Goal: Download file/media: Download file/media

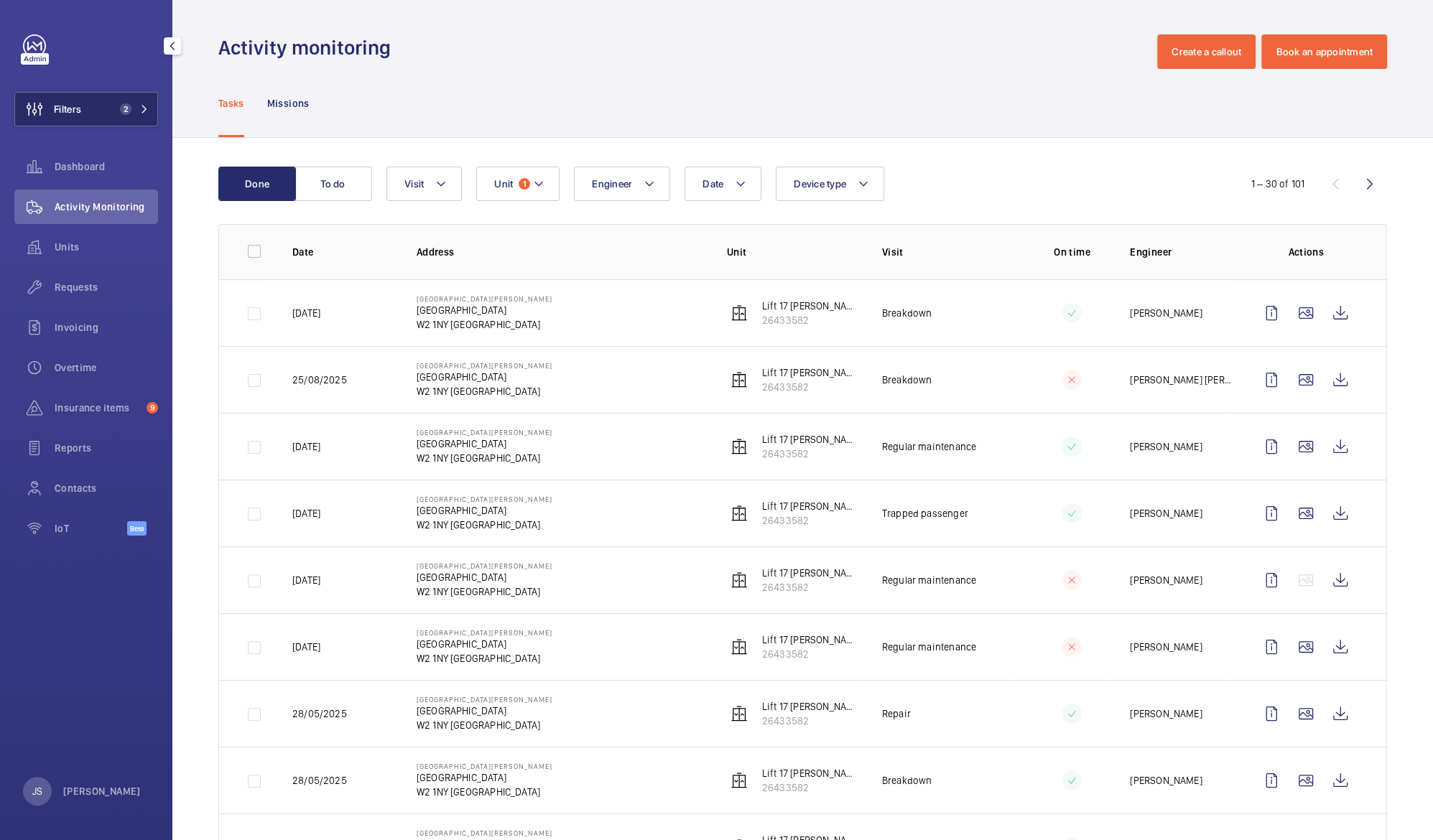
click at [142, 106] on mat-icon at bounding box center [145, 109] width 9 height 9
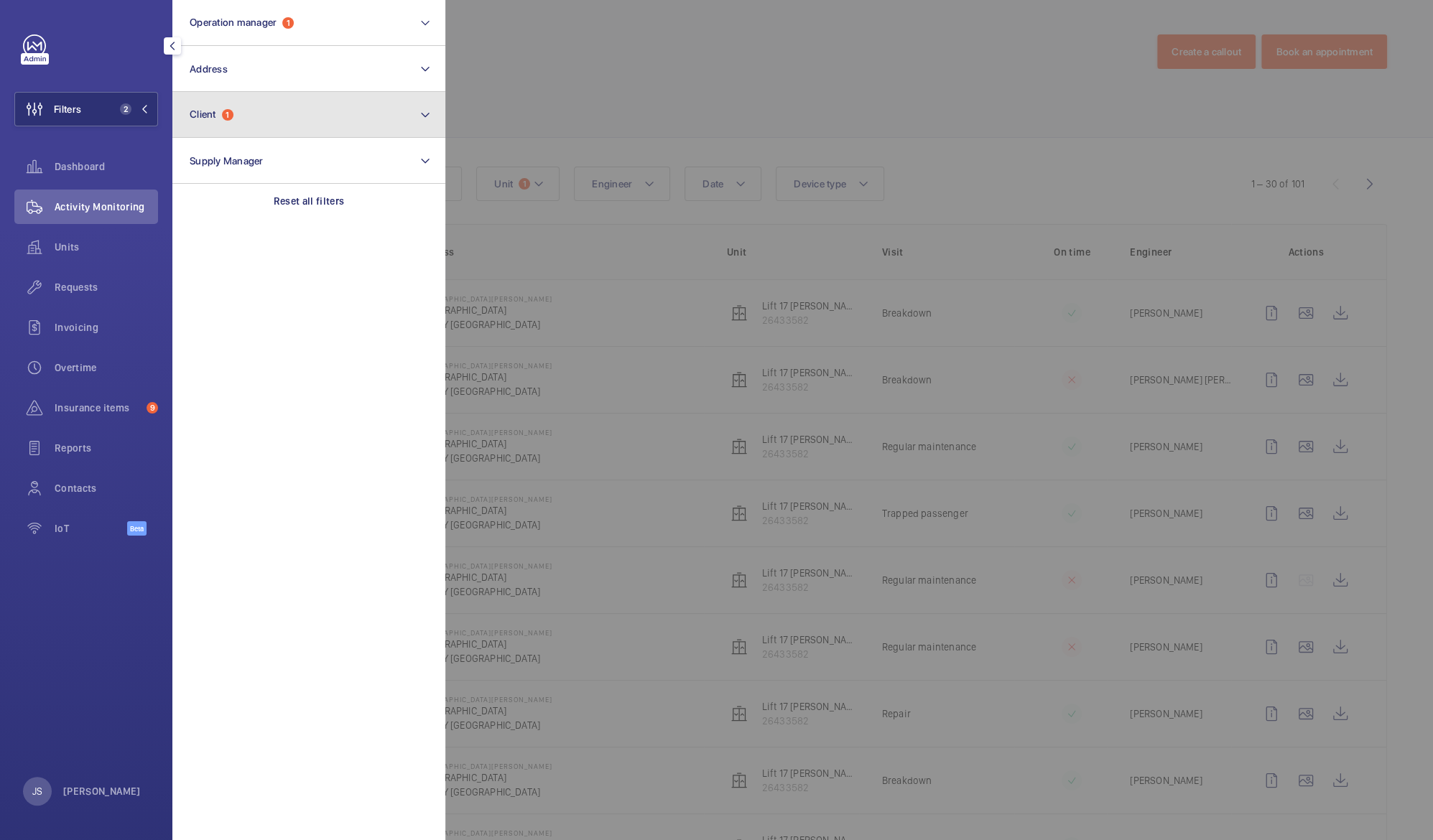
click at [212, 121] on button "Client 1" at bounding box center [309, 115] width 273 height 46
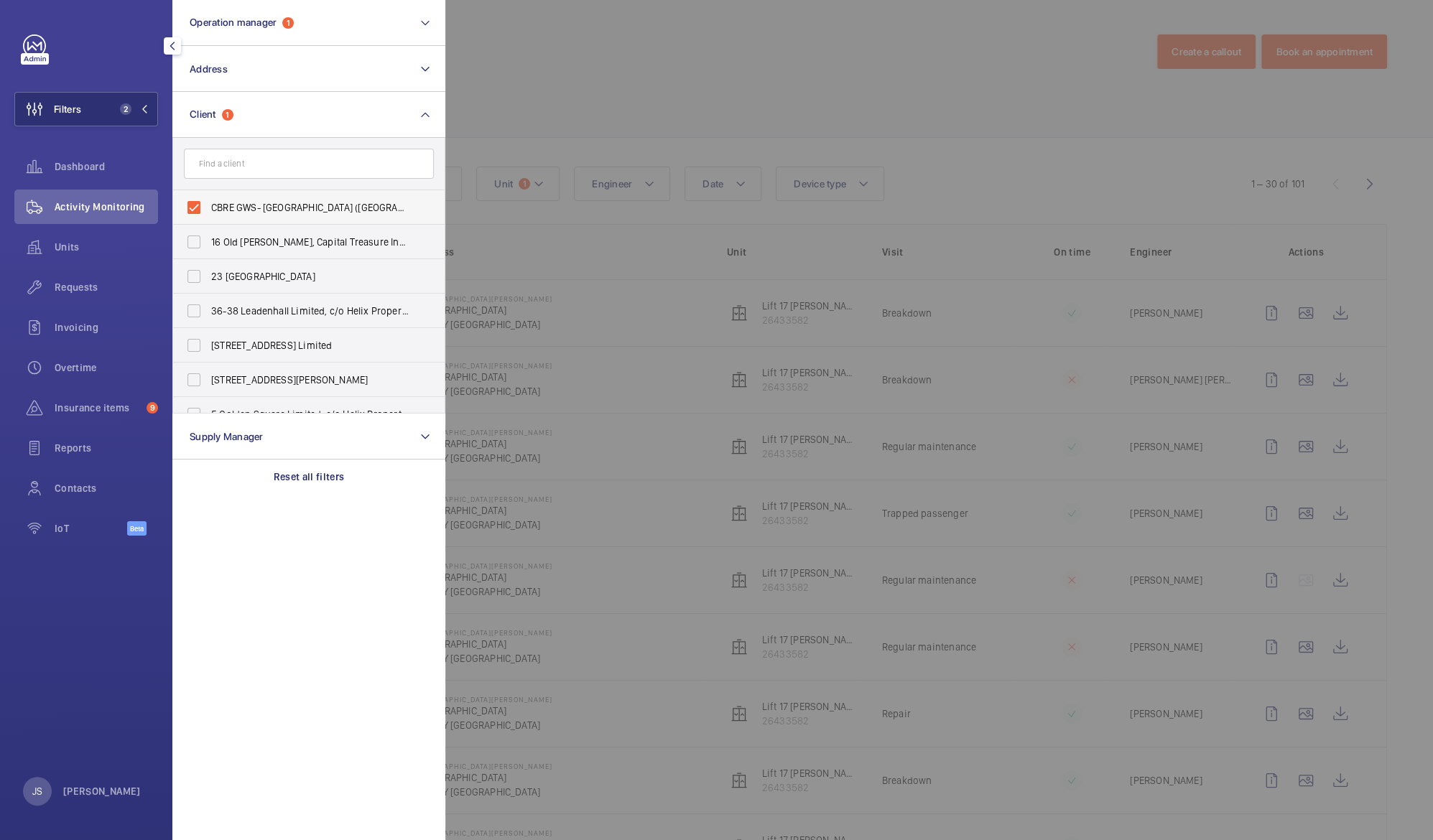
click at [228, 207] on span "CBRE GWS- [GEOGRAPHIC_DATA] ([GEOGRAPHIC_DATA][PERSON_NAME])" at bounding box center [310, 208] width 198 height 14
click at [209, 207] on input "CBRE GWS- [GEOGRAPHIC_DATA] ([GEOGRAPHIC_DATA][PERSON_NAME])" at bounding box center [193, 208] width 28 height 28
checkbox input "false"
click at [132, 160] on span "Dashboard" at bounding box center [106, 167] width 104 height 14
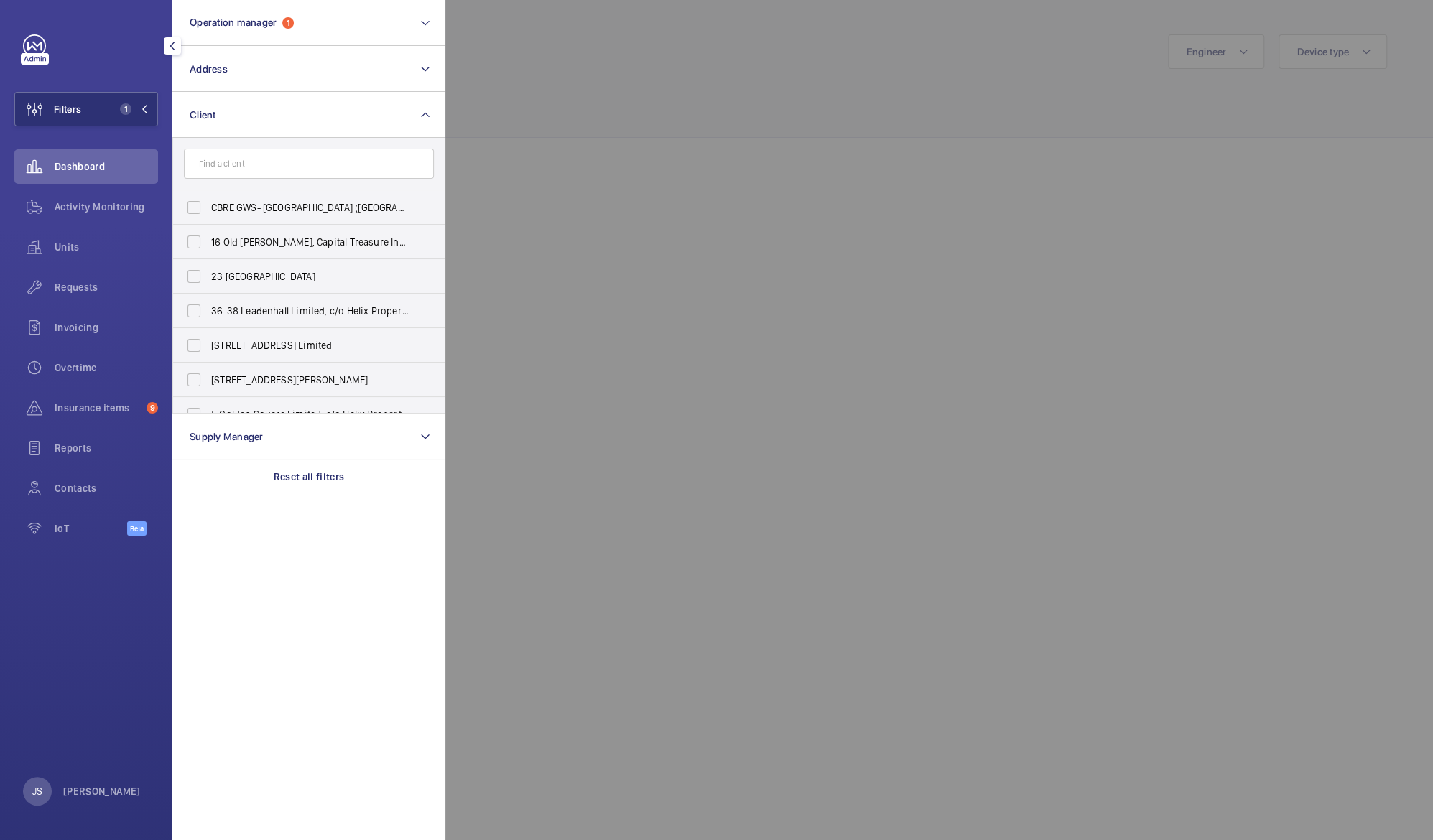
click at [546, 95] on div at bounding box center [1161, 420] width 1433 height 840
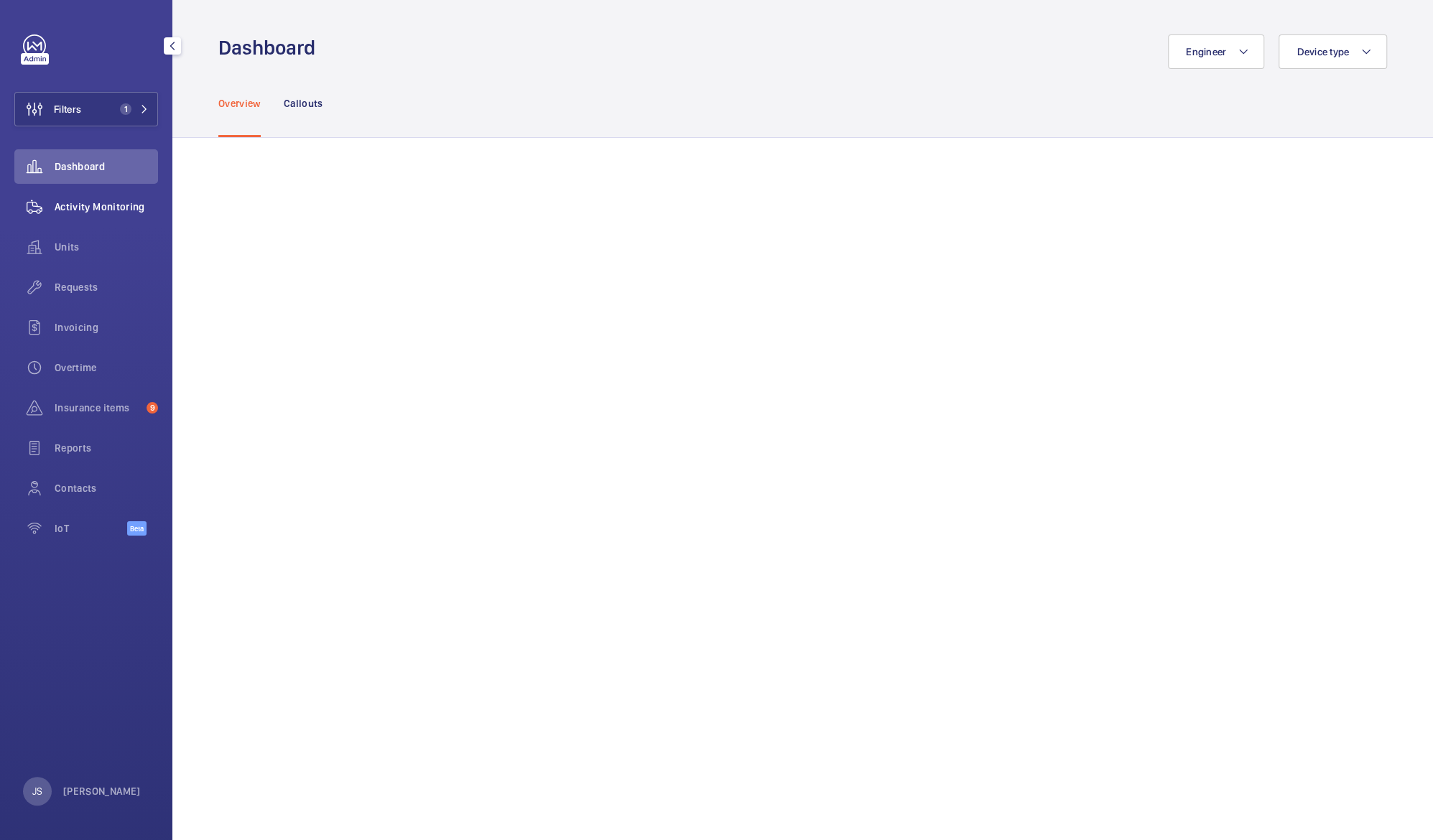
click at [130, 212] on span "Activity Monitoring" at bounding box center [106, 207] width 104 height 14
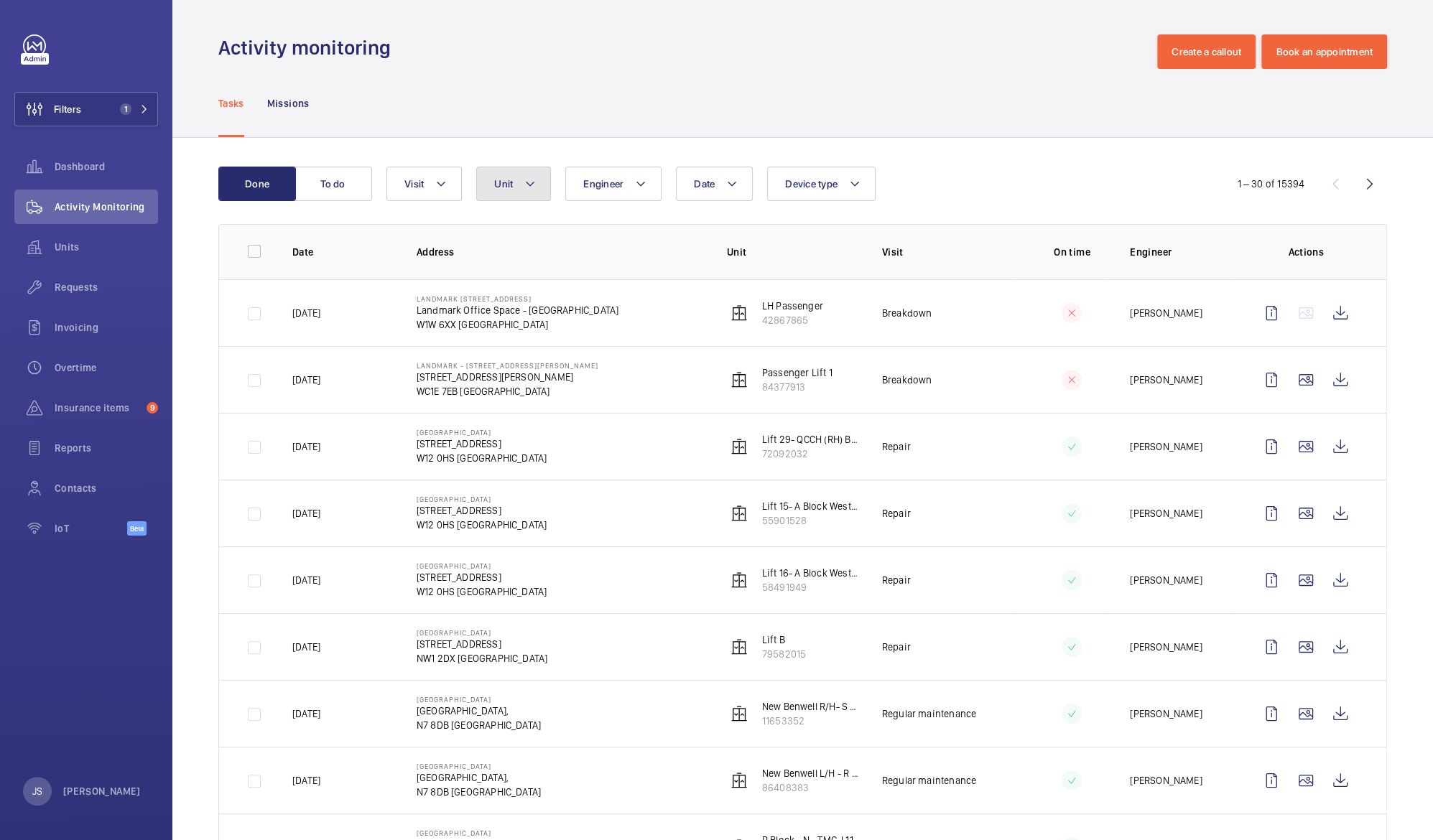
click at [531, 186] on mat-icon at bounding box center [530, 184] width 12 height 17
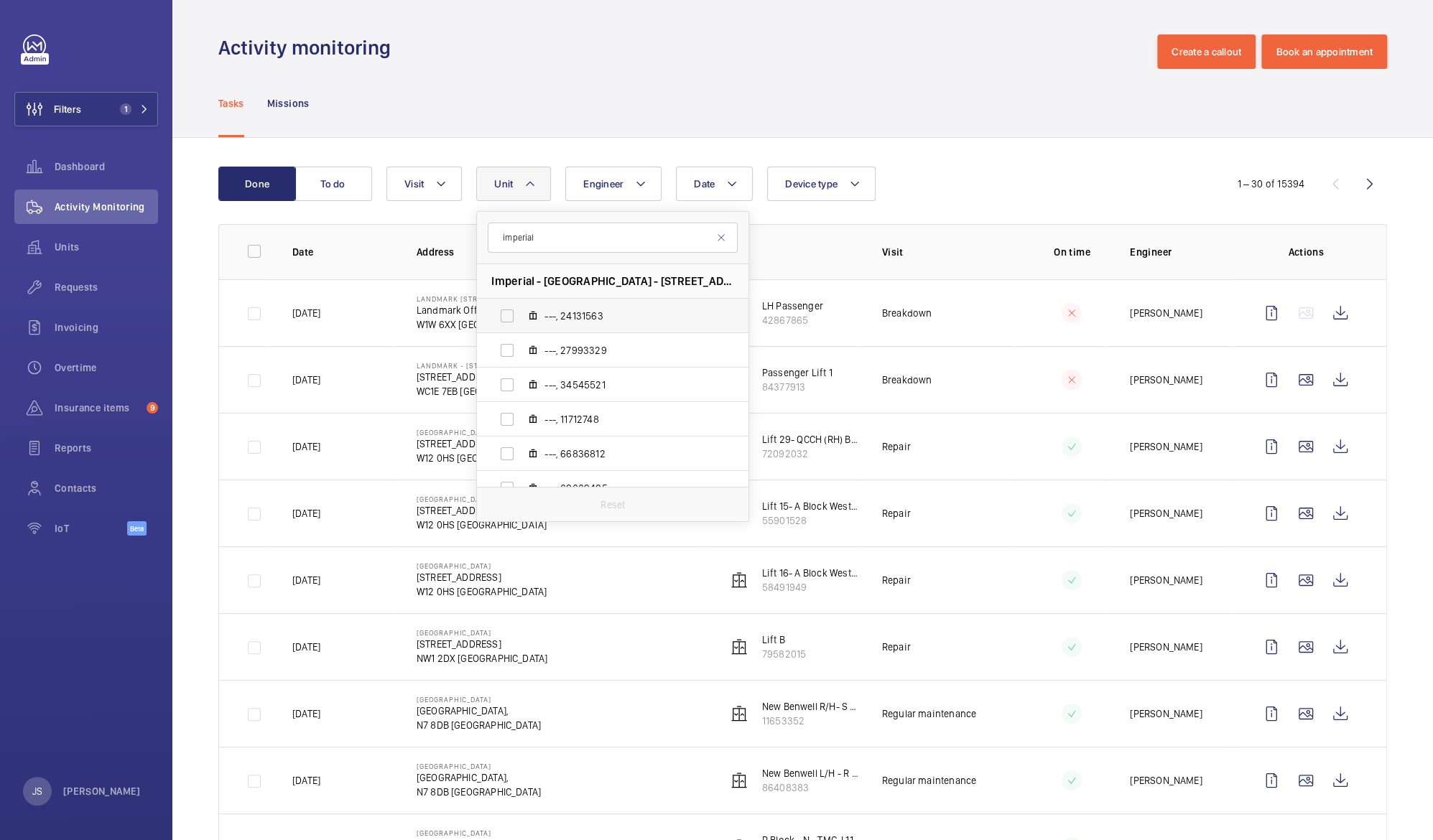
type input "imperial"
click at [504, 322] on label "---, 24131563" at bounding box center [601, 316] width 248 height 35
click at [504, 322] on input "---, 24131563" at bounding box center [507, 316] width 28 height 28
checkbox input "true"
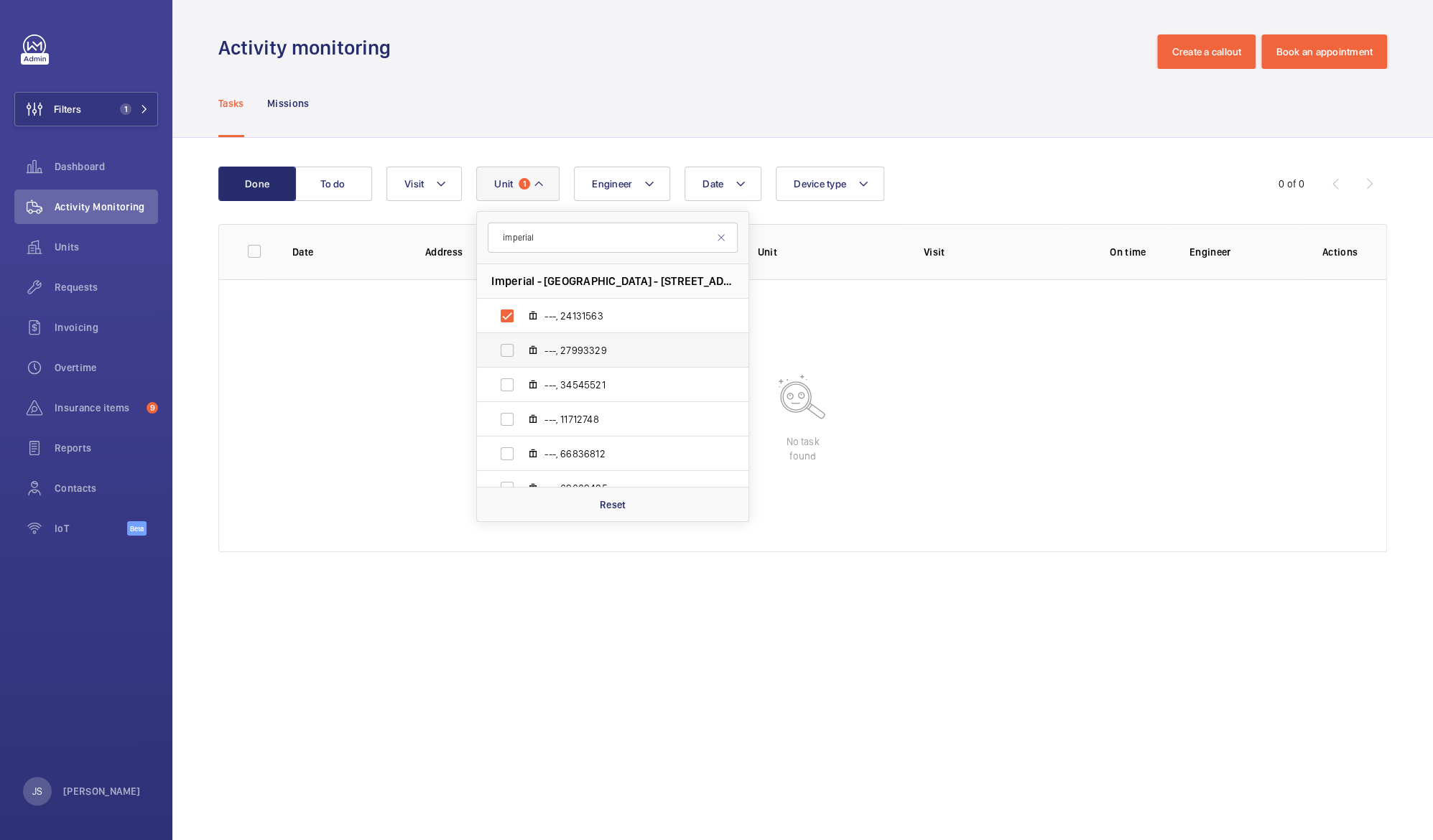
click at [507, 349] on label "---, 27993329" at bounding box center [601, 350] width 248 height 35
click at [507, 349] on input "---, 27993329" at bounding box center [507, 350] width 28 height 28
checkbox input "true"
click at [506, 381] on label "---, 34545521" at bounding box center [601, 384] width 248 height 35
click at [506, 381] on input "---, 34545521" at bounding box center [507, 385] width 28 height 28
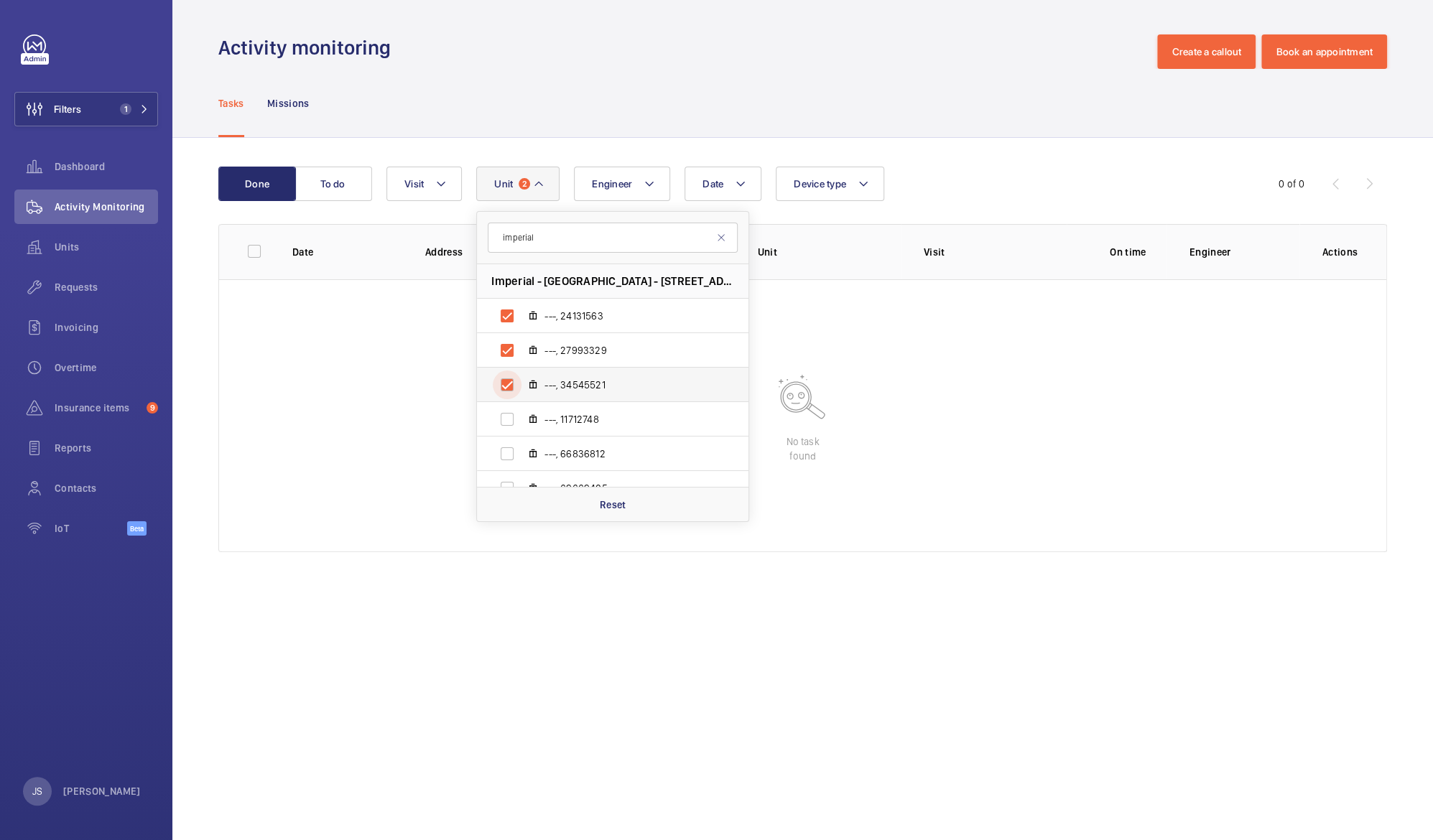
checkbox input "true"
click at [506, 413] on label "---, 11712748" at bounding box center [601, 419] width 248 height 35
click at [506, 413] on input "---, 11712748" at bounding box center [507, 420] width 28 height 28
checkbox input "true"
click at [508, 459] on label "---, 66836812" at bounding box center [601, 453] width 248 height 35
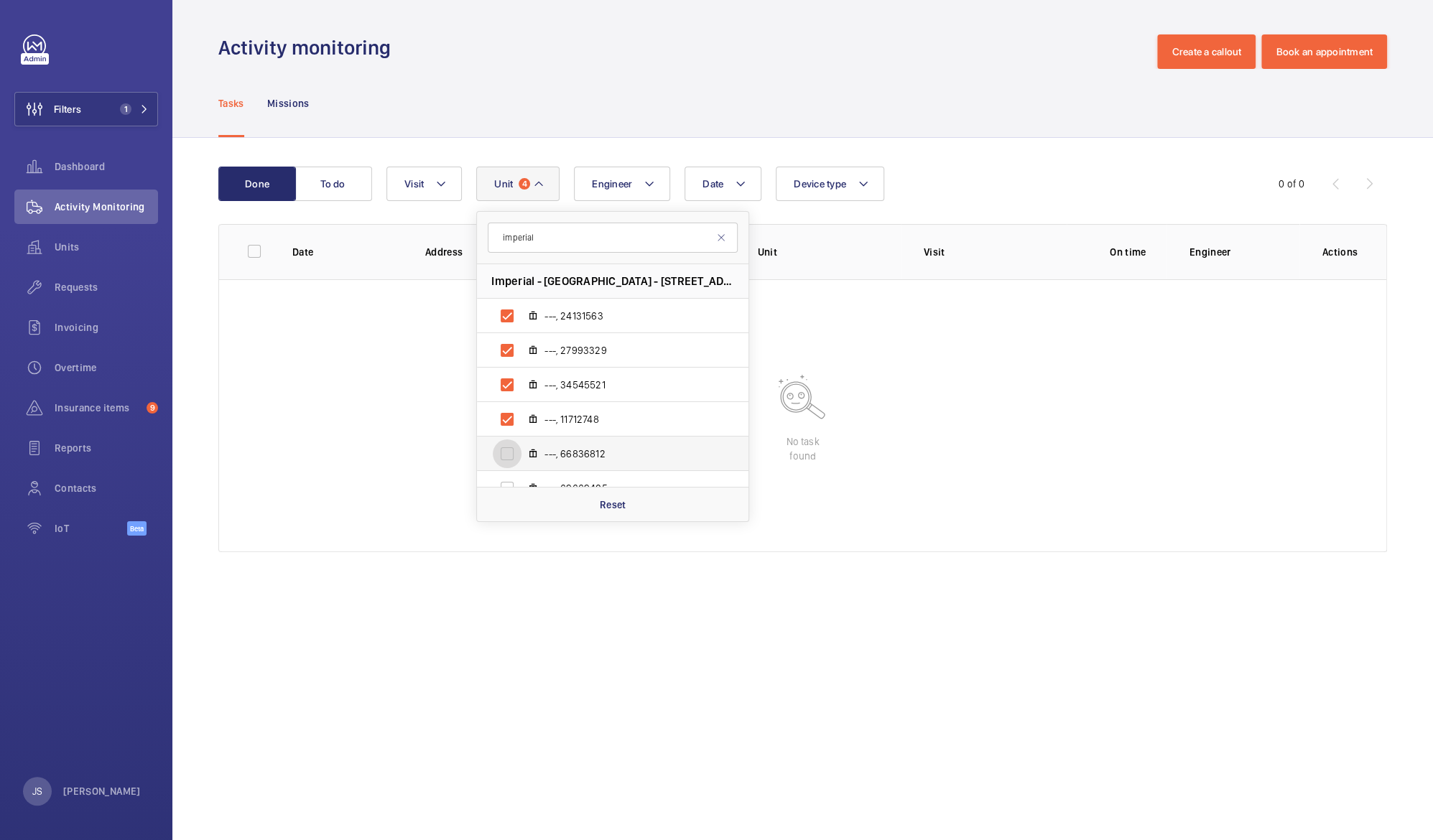
click at [508, 459] on input "---, 66836812" at bounding box center [507, 453] width 28 height 28
checkbox input "true"
drag, startPoint x: 744, startPoint y: 365, endPoint x: 741, endPoint y: 440, distance: 75.1
click at [741, 440] on ul "Imperial - [GEOGRAPHIC_DATA] - [GEOGRAPHIC_DATA] ---, 24131563 ---, 27993329 --…" at bounding box center [612, 453] width 272 height 379
click at [353, 396] on wm-front-table-empty-state "No task found" at bounding box center [802, 416] width 1167 height 273
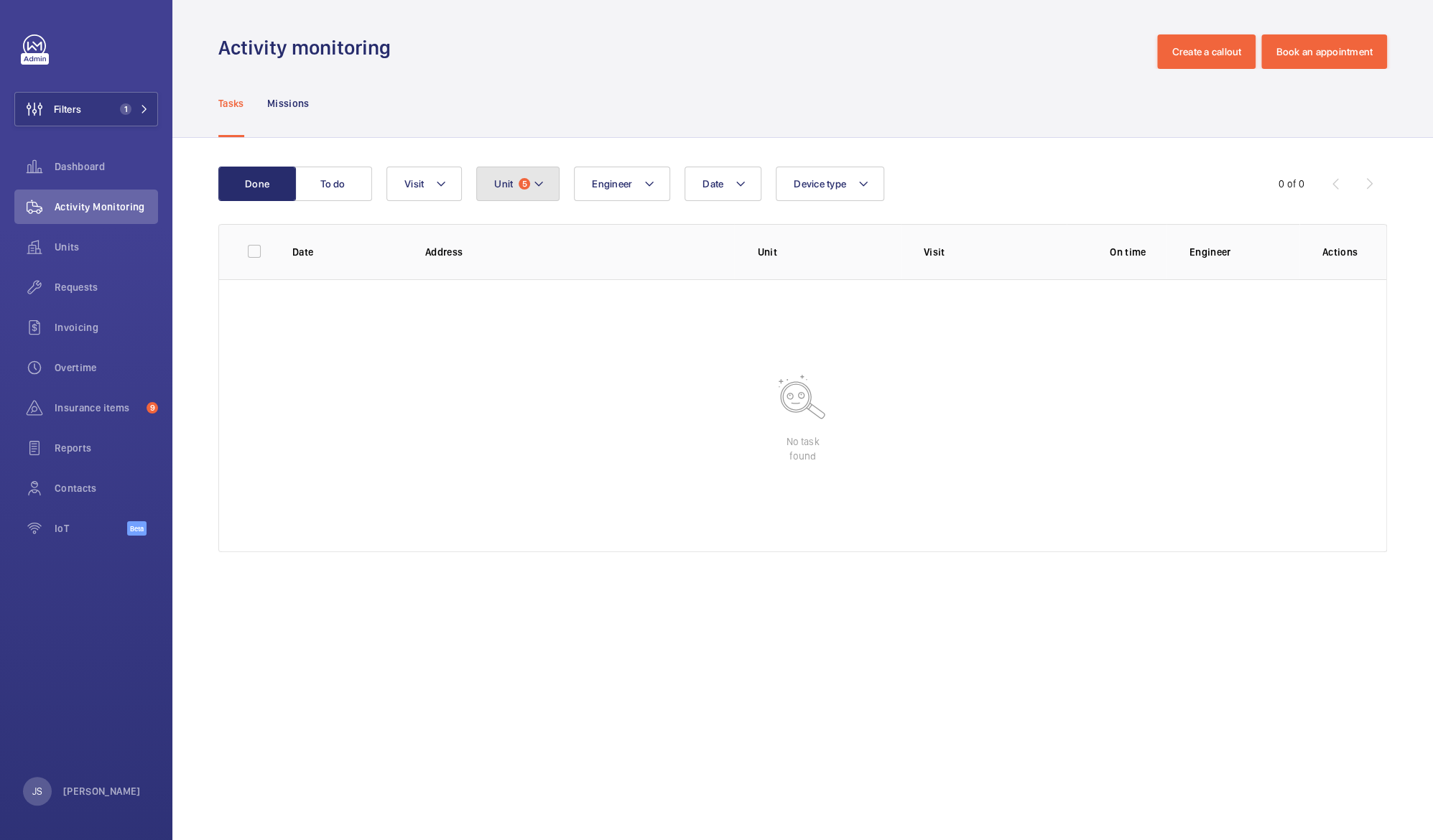
click at [540, 183] on mat-icon at bounding box center [539, 184] width 12 height 17
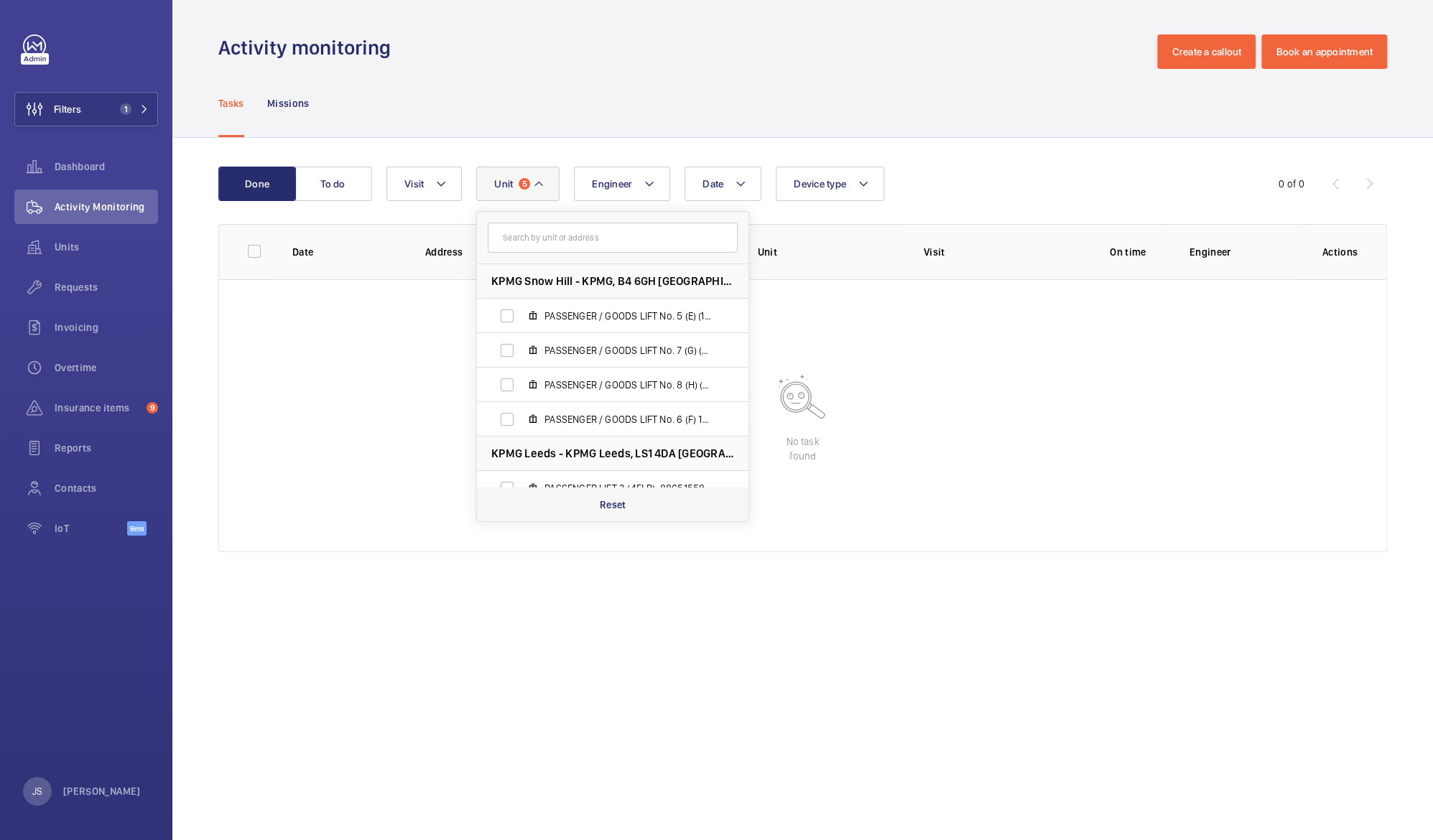
click at [597, 499] on div "Reset" at bounding box center [612, 504] width 272 height 35
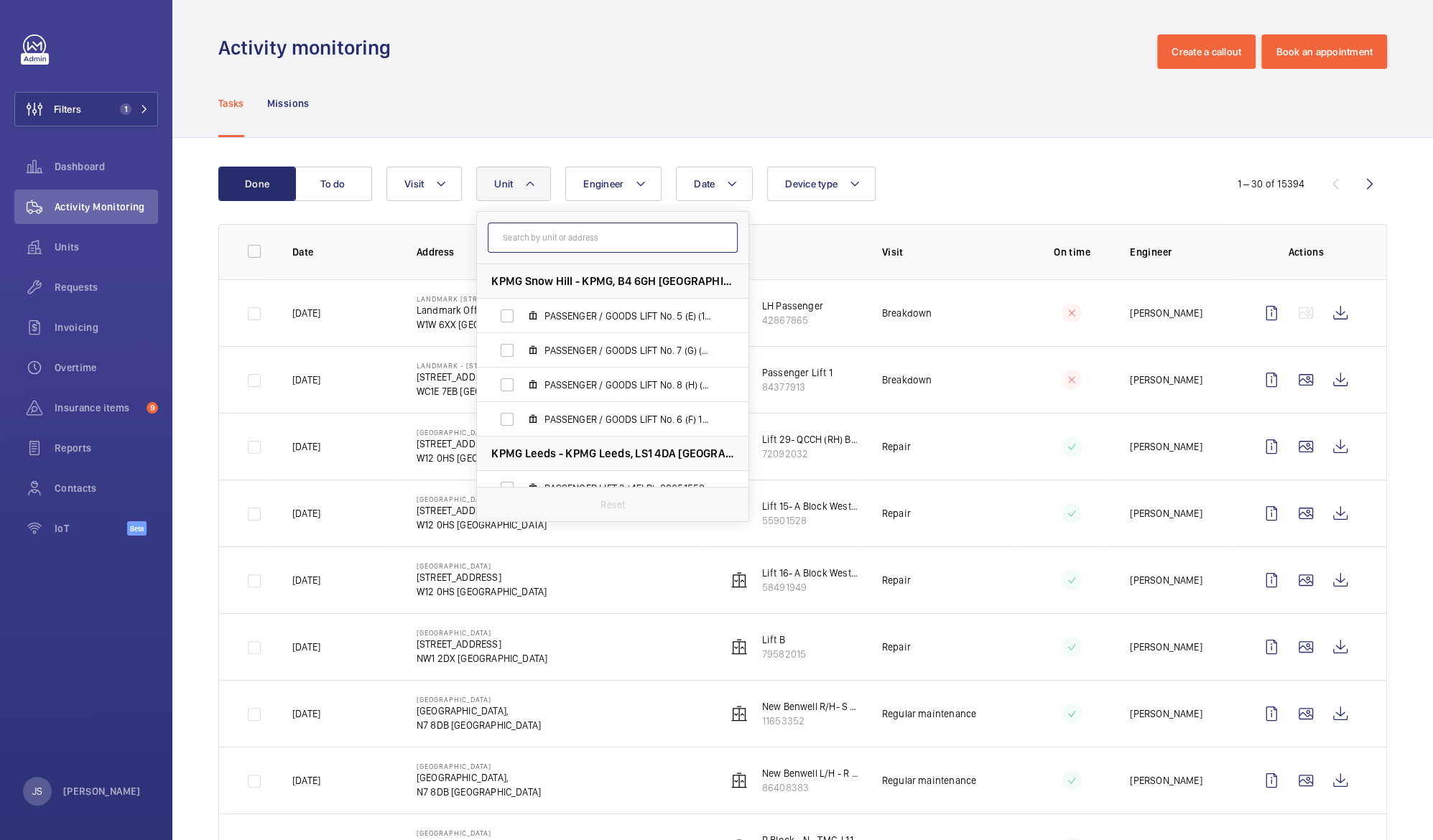
click at [506, 232] on input "text" at bounding box center [613, 238] width 250 height 30
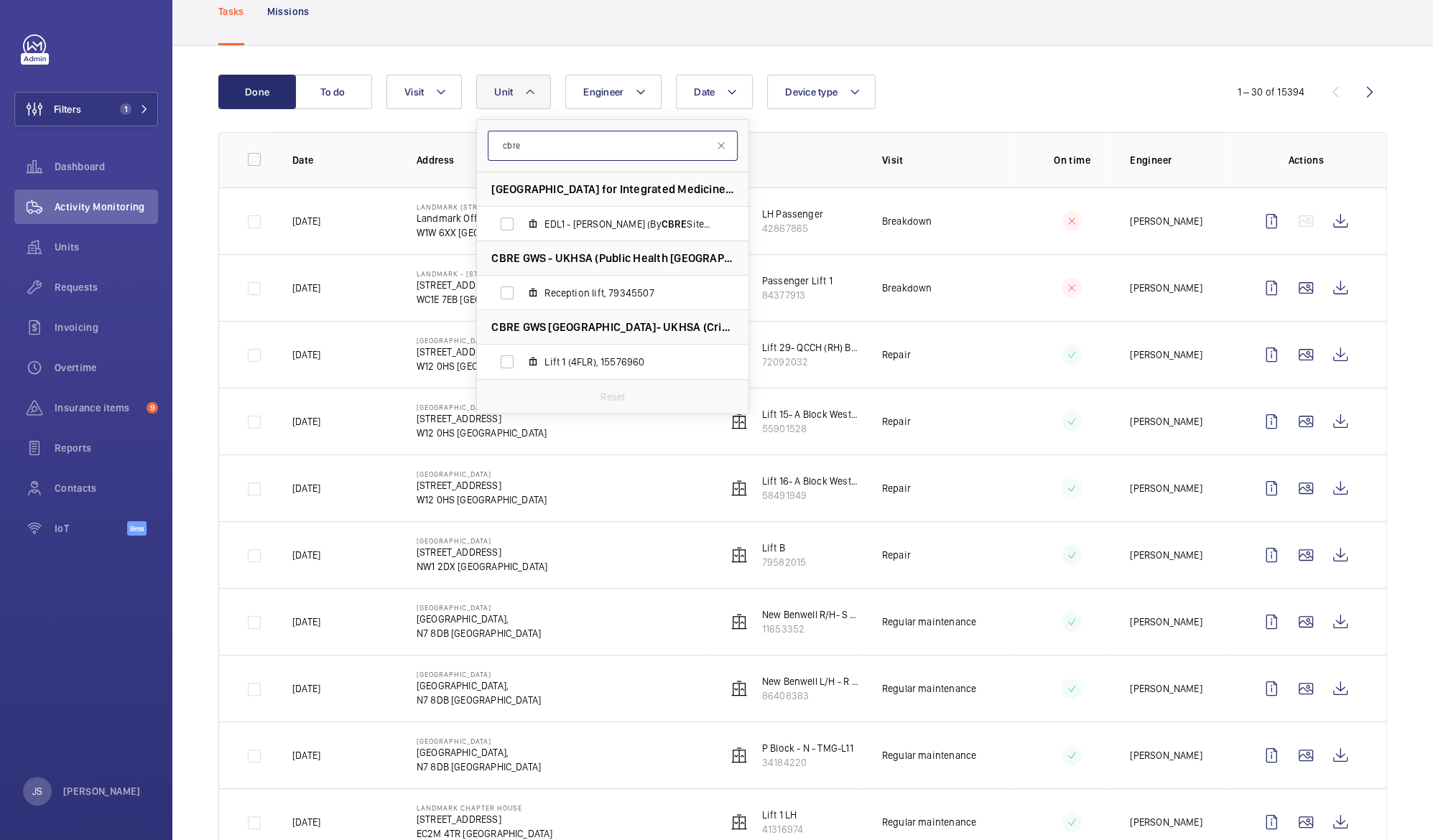
scroll to position [85, 0]
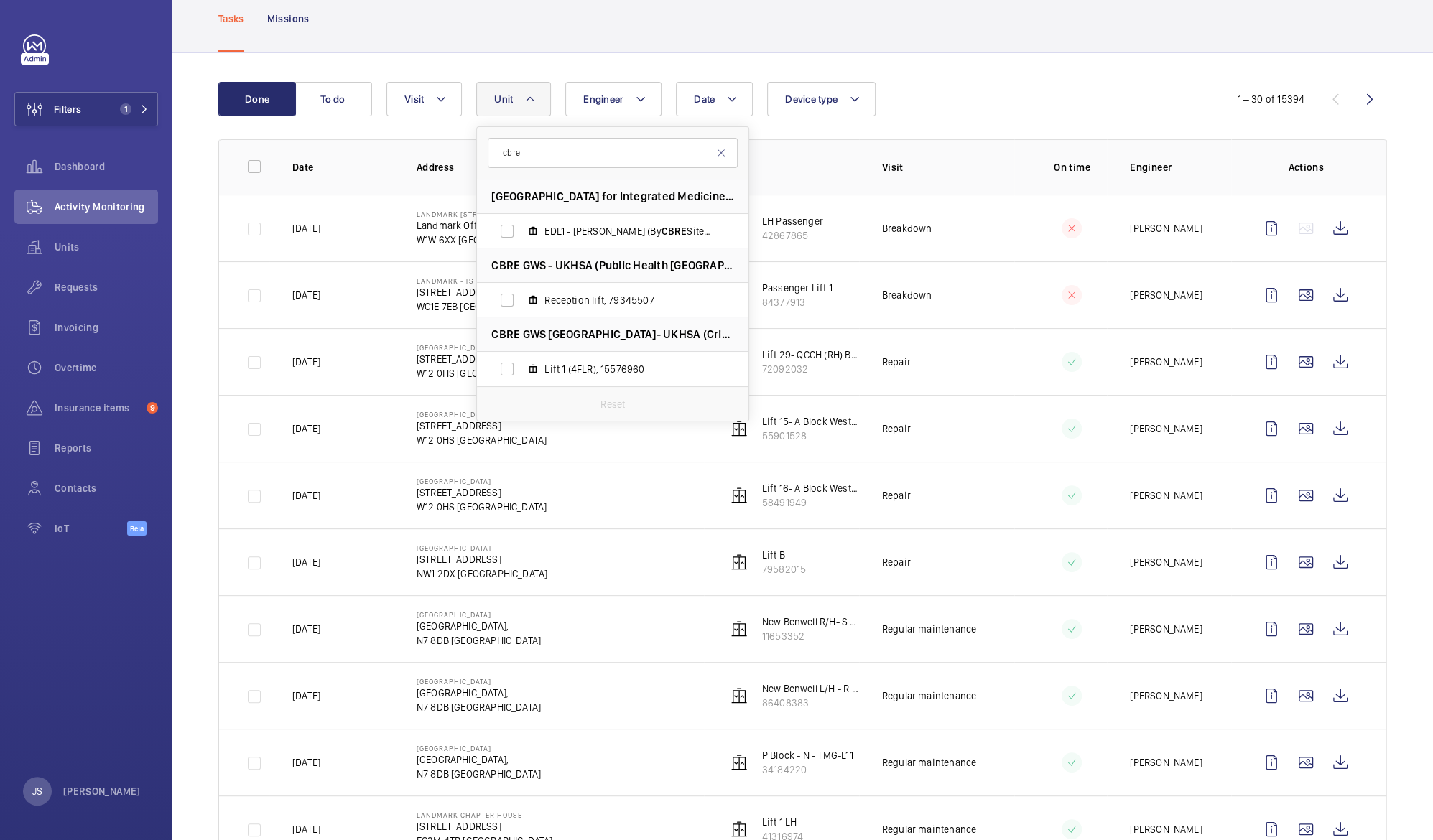
click at [530, 348] on li "CBRE GWS [GEOGRAPHIC_DATA]- UKHSA (Critical) Harlow - [GEOGRAPHIC_DATA][DATE] H…" at bounding box center [612, 334] width 272 height 35
click at [551, 152] on input "cbre" at bounding box center [613, 153] width 250 height 30
type input "c"
type input "charing"
click at [560, 224] on span "---, 99538431" at bounding box center [628, 232] width 167 height 14
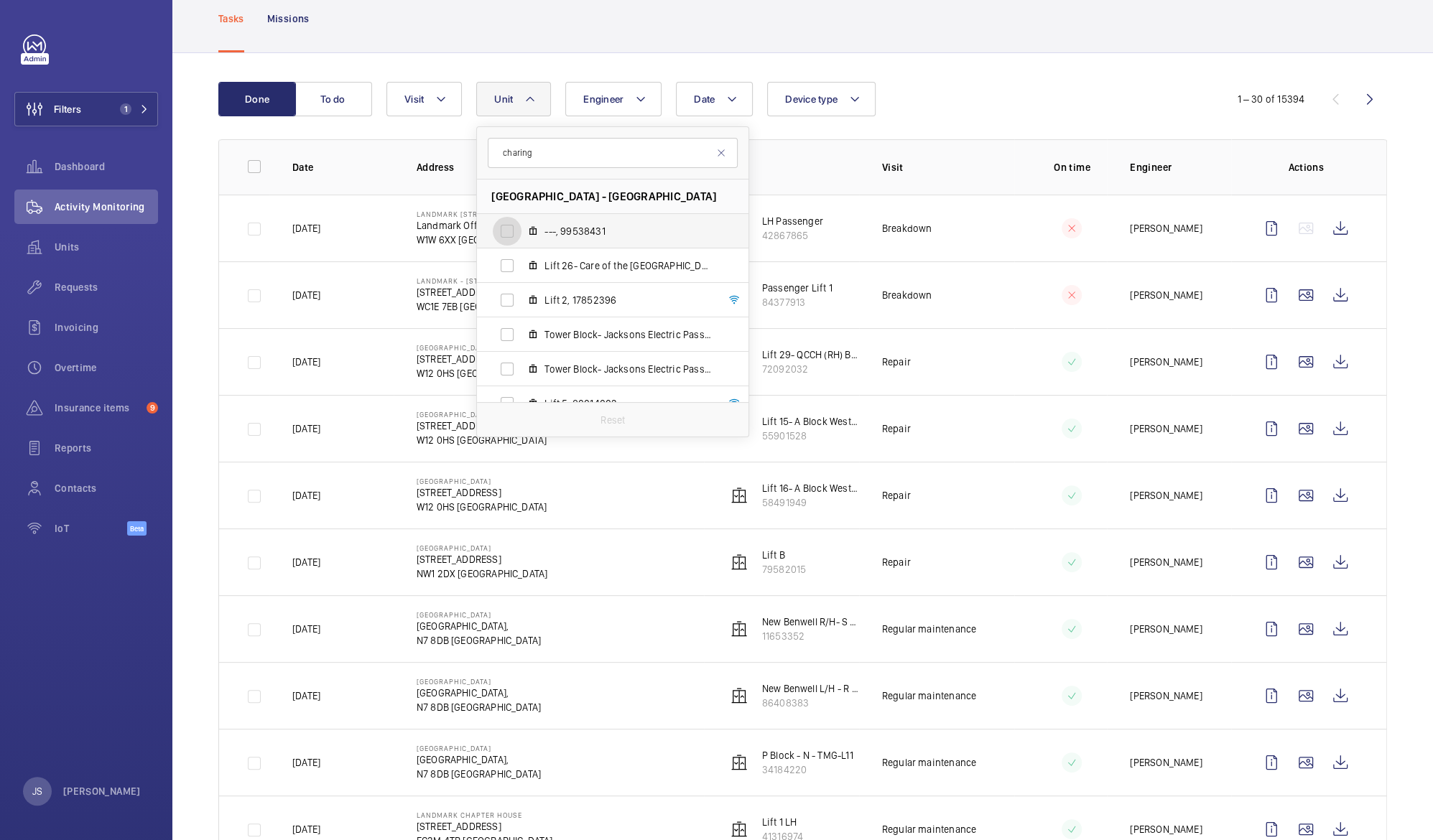
click at [522, 224] on input "---, 99538431" at bounding box center [507, 231] width 28 height 28
checkbox input "true"
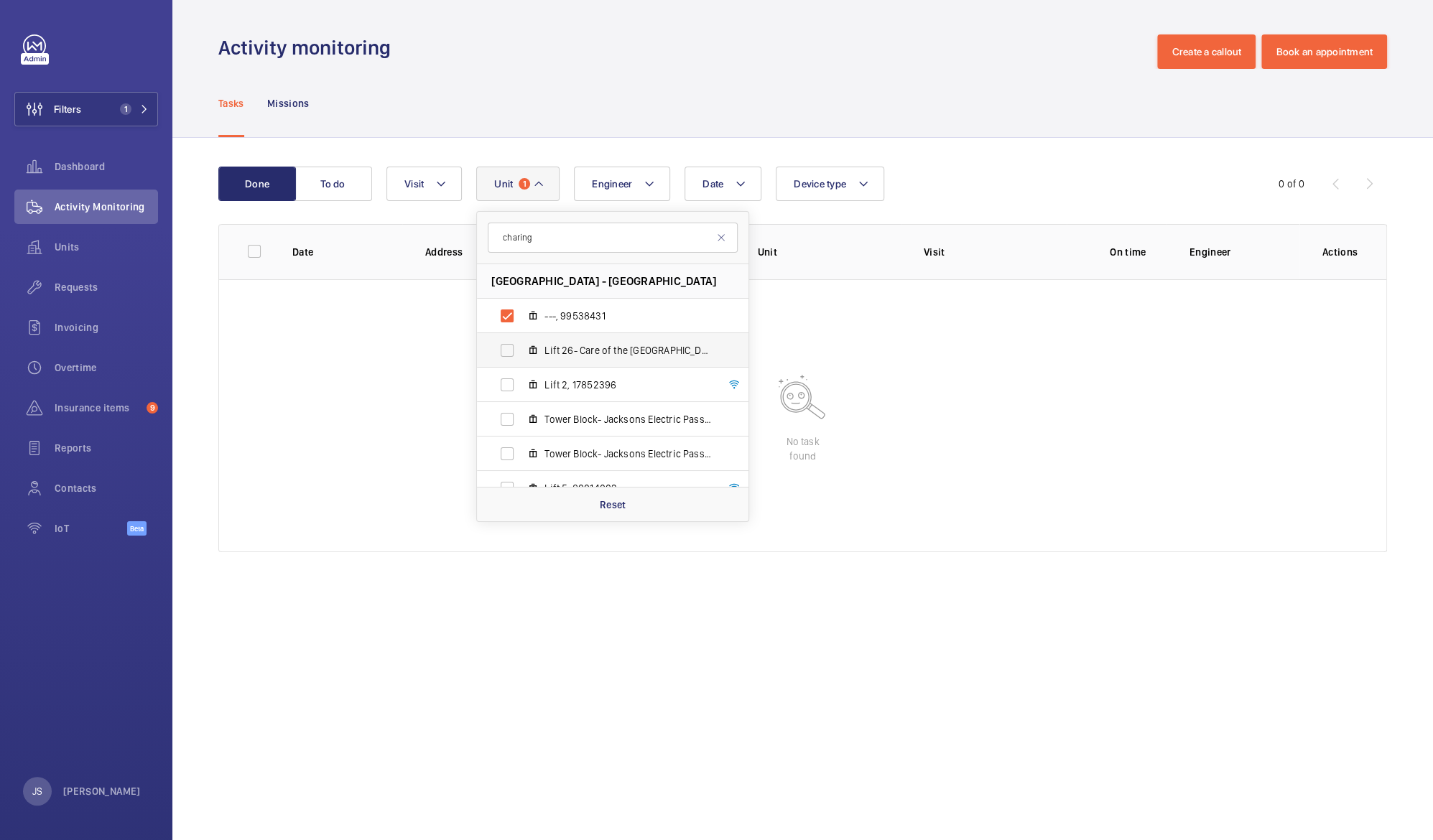
click at [555, 350] on span "Lift 26- Care of the [GEOGRAPHIC_DATA] (Passenger), 52561515" at bounding box center [628, 350] width 167 height 14
click at [522, 350] on input "Lift 26- Care of the [GEOGRAPHIC_DATA] (Passenger), 52561515" at bounding box center [507, 350] width 28 height 28
checkbox input "true"
click at [554, 384] on span "Lift 2, 17852396" at bounding box center [628, 385] width 167 height 14
click at [522, 384] on input "Lift 2, 17852396" at bounding box center [507, 385] width 28 height 28
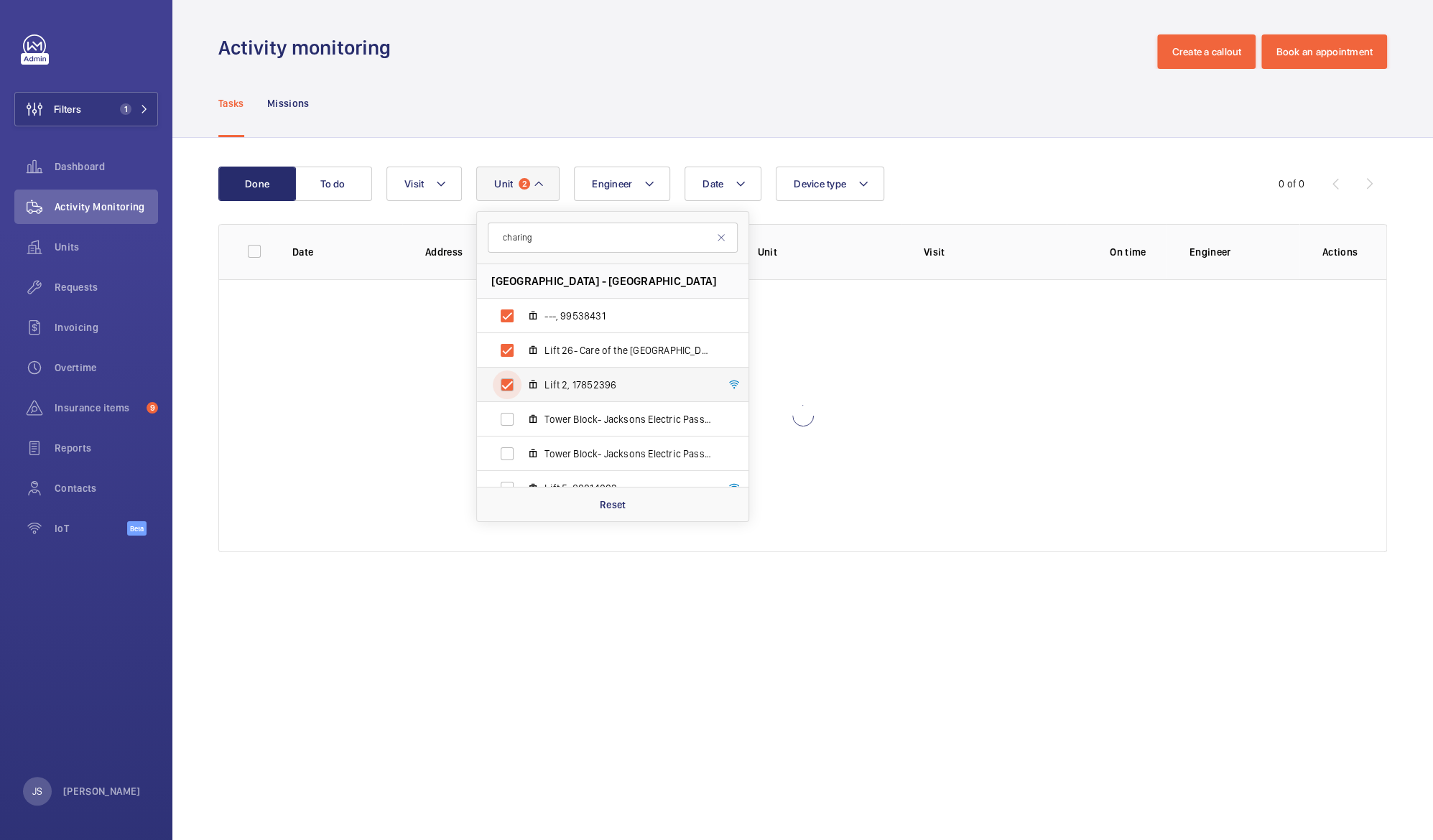
checkbox input "true"
click at [563, 422] on span "Tower Block- Jacksons Electric Passengers Lift 5, 50545943" at bounding box center [628, 420] width 167 height 14
click at [522, 422] on input "Tower Block- Jacksons Electric Passengers Lift 5, 50545943" at bounding box center [507, 420] width 28 height 28
checkbox input "true"
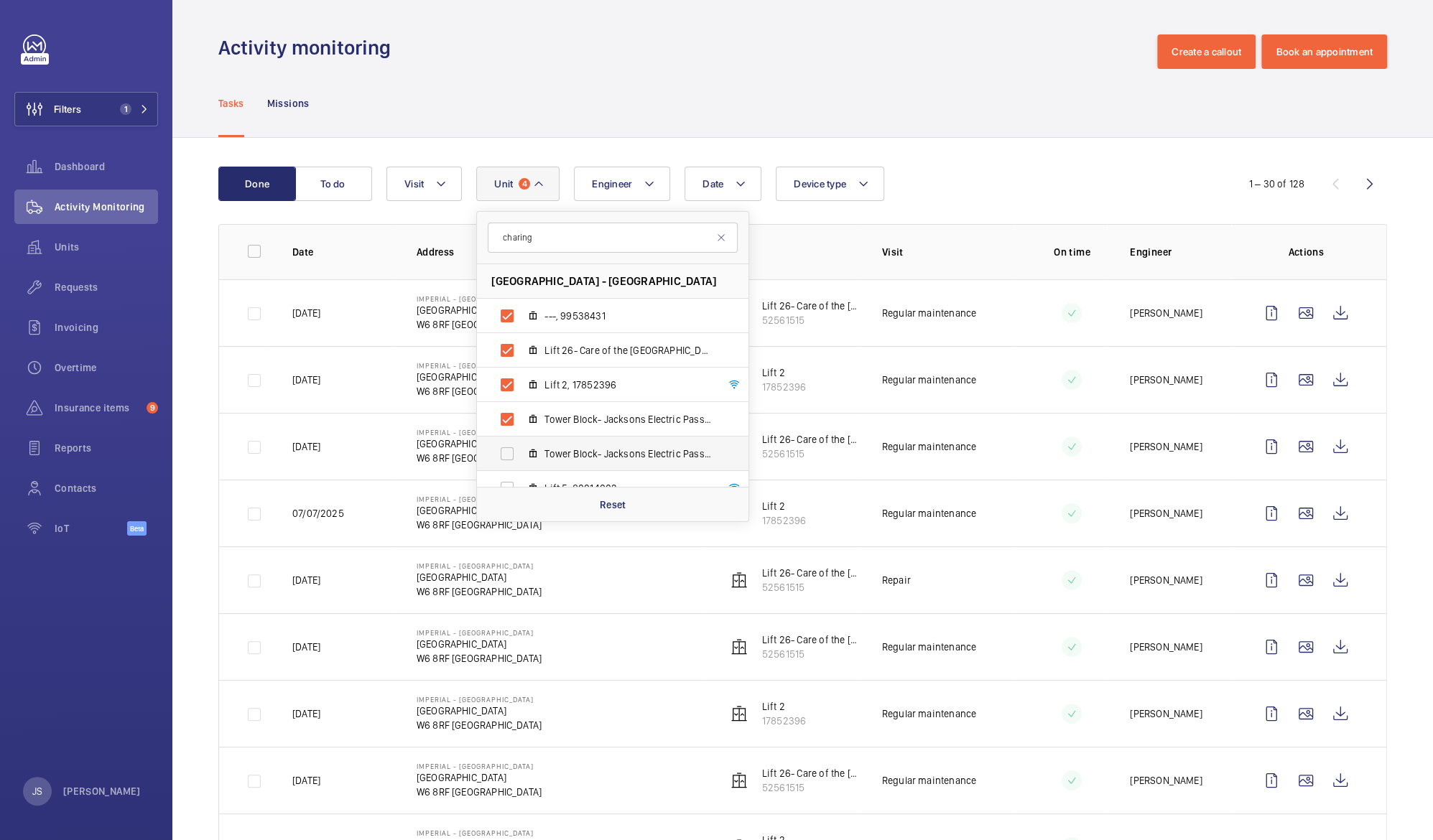
click at [568, 451] on span "Tower Block- Jacksons Electric Passengers Lift 3, 63940658" at bounding box center [628, 453] width 167 height 14
click at [522, 451] on input "Tower Block- Jacksons Electric Passengers Lift 3, 63940658" at bounding box center [507, 453] width 28 height 28
checkbox input "true"
drag, startPoint x: 744, startPoint y: 353, endPoint x: 742, endPoint y: 401, distance: 48.0
click at [742, 401] on ul "[GEOGRAPHIC_DATA] - [GEOGRAPHIC_DATA] ---, 99538431 Lift 26- Care of the [GEOGR…" at bounding box center [612, 453] width 272 height 379
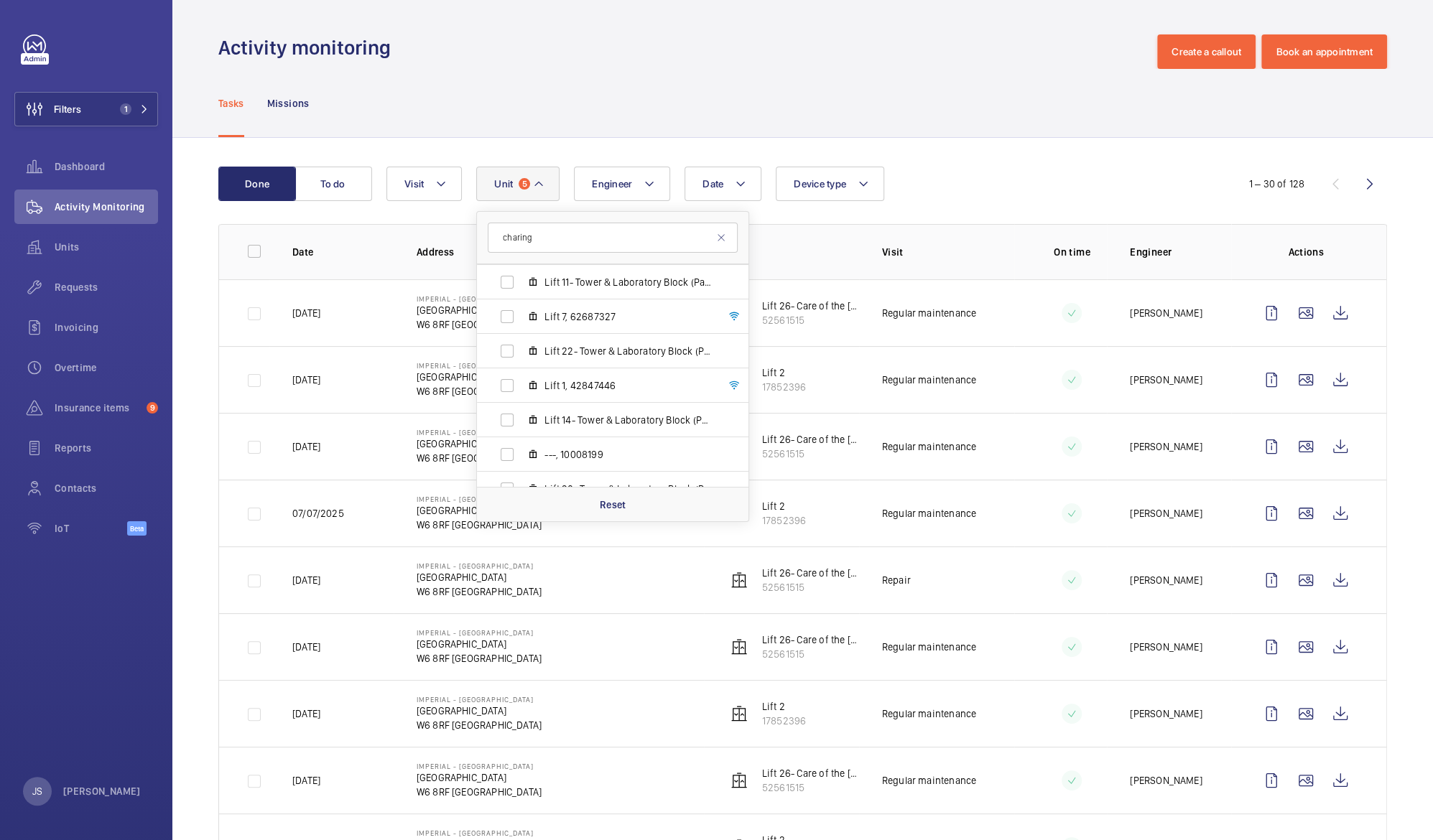
scroll to position [283, 0]
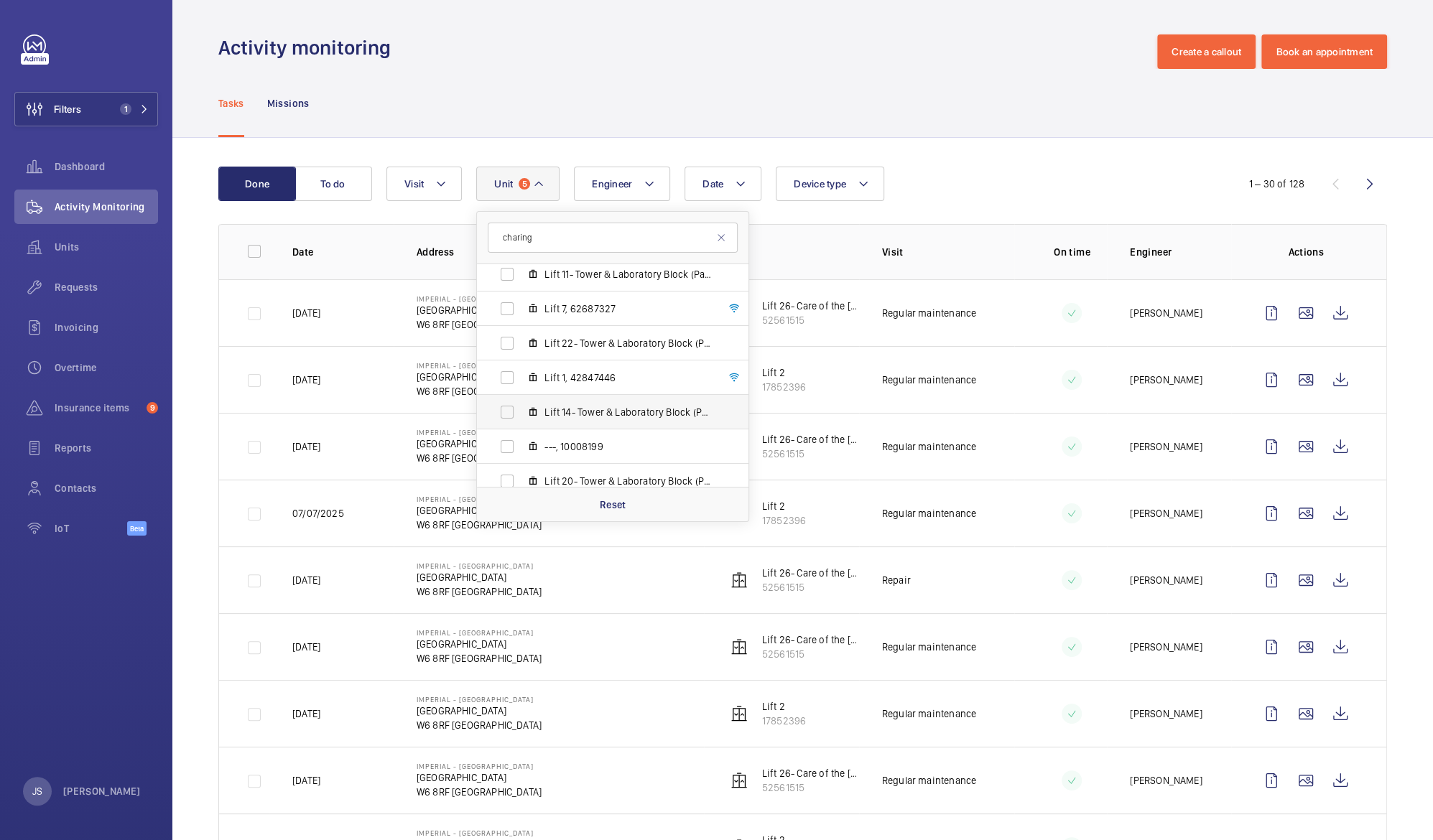
click at [506, 409] on label "Lift 14- Tower & Laboratory Block (Passenger), 10307511" at bounding box center [601, 412] width 248 height 35
click at [506, 409] on input "Lift 14- Tower & Laboratory Block (Passenger), 10307511" at bounding box center [507, 412] width 28 height 28
checkbox input "true"
click at [607, 502] on p "Reset" at bounding box center [613, 505] width 27 height 14
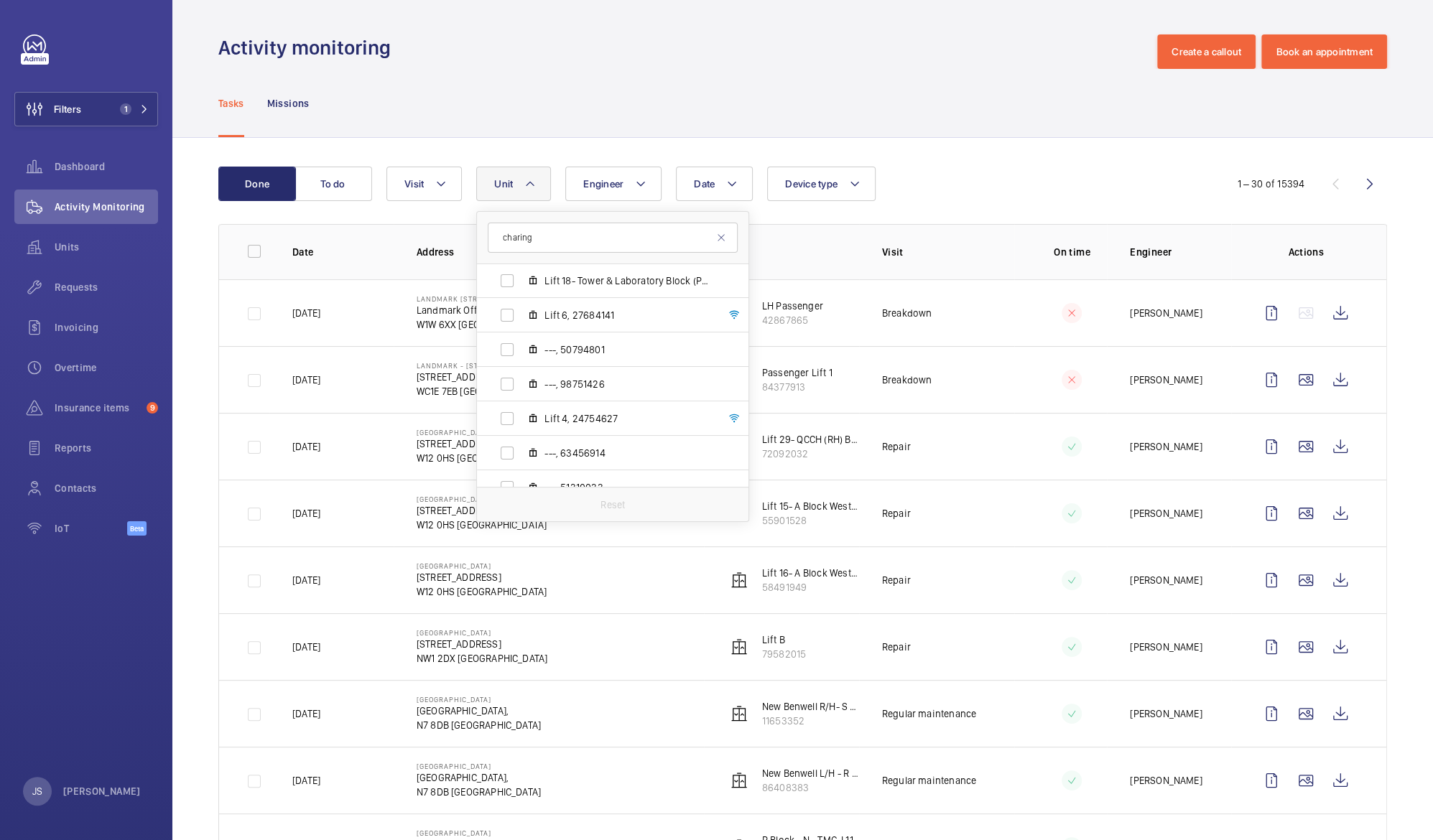
scroll to position [1395, 0]
click at [617, 409] on span "Lift 4, 24754627" at bounding box center [628, 403] width 167 height 14
click at [522, 409] on input "Lift 4, 24754627" at bounding box center [507, 403] width 28 height 28
checkbox input "true"
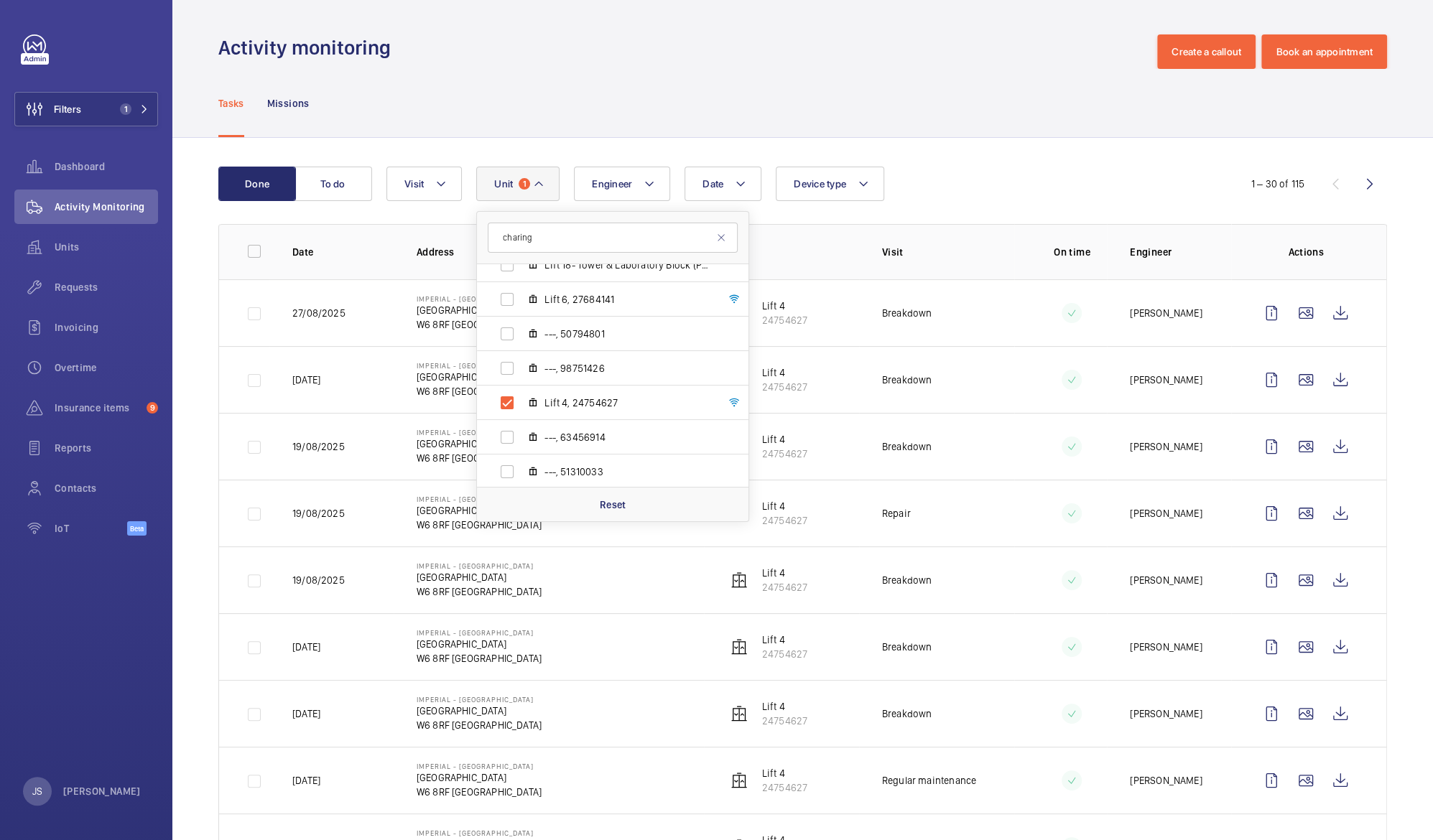
click at [714, 53] on div "Activity monitoring Create a callout Book an appointment" at bounding box center [802, 51] width 1169 height 35
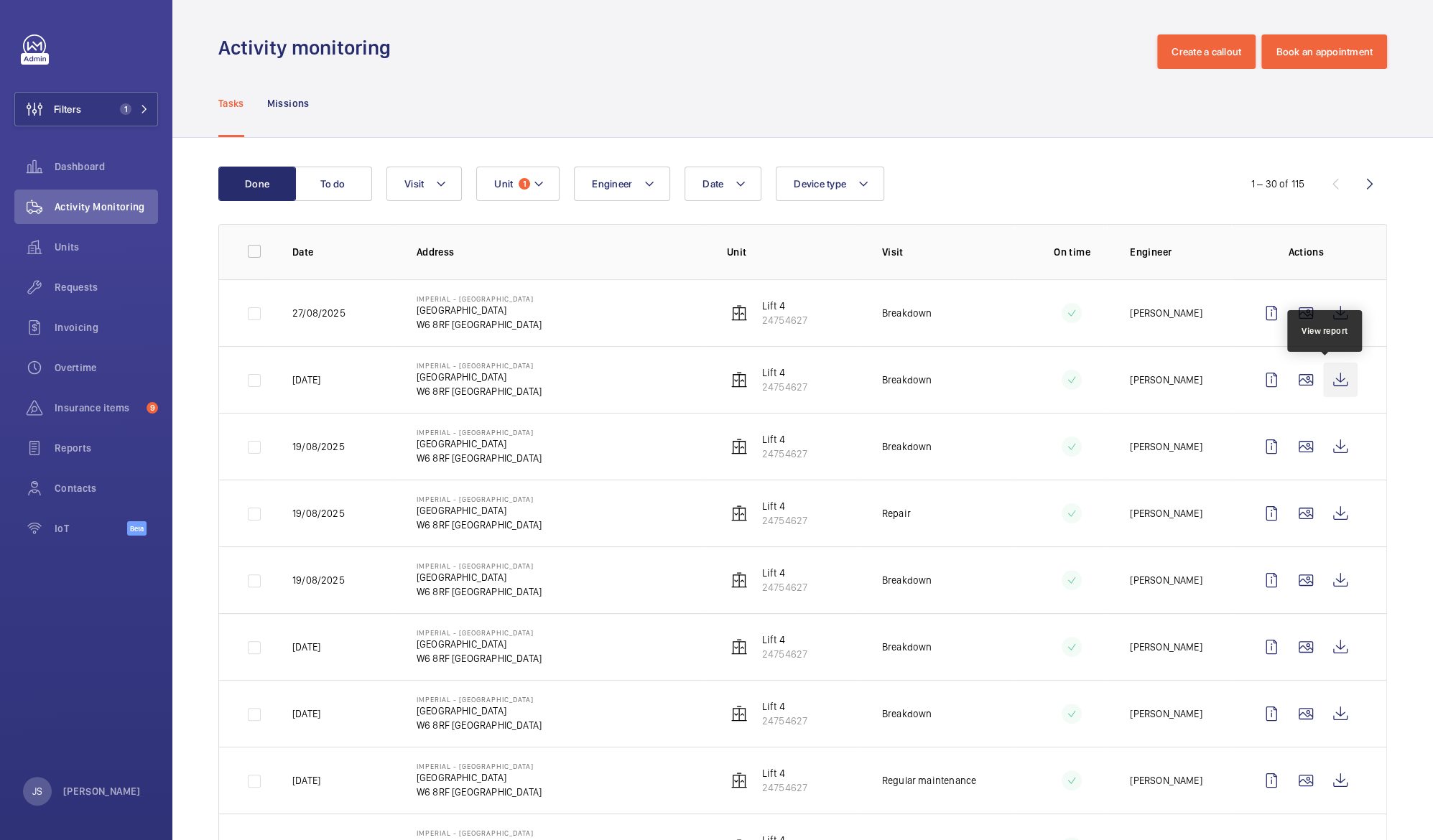
click at [1323, 379] on wm-front-icon-button at bounding box center [1340, 380] width 35 height 35
click at [1326, 309] on wm-front-icon-button at bounding box center [1340, 312] width 35 height 35
click at [1327, 446] on wm-front-icon-button at bounding box center [1340, 446] width 35 height 35
click at [1325, 514] on wm-front-icon-button at bounding box center [1340, 513] width 35 height 35
click at [1329, 579] on wm-front-icon-button at bounding box center [1340, 580] width 35 height 35
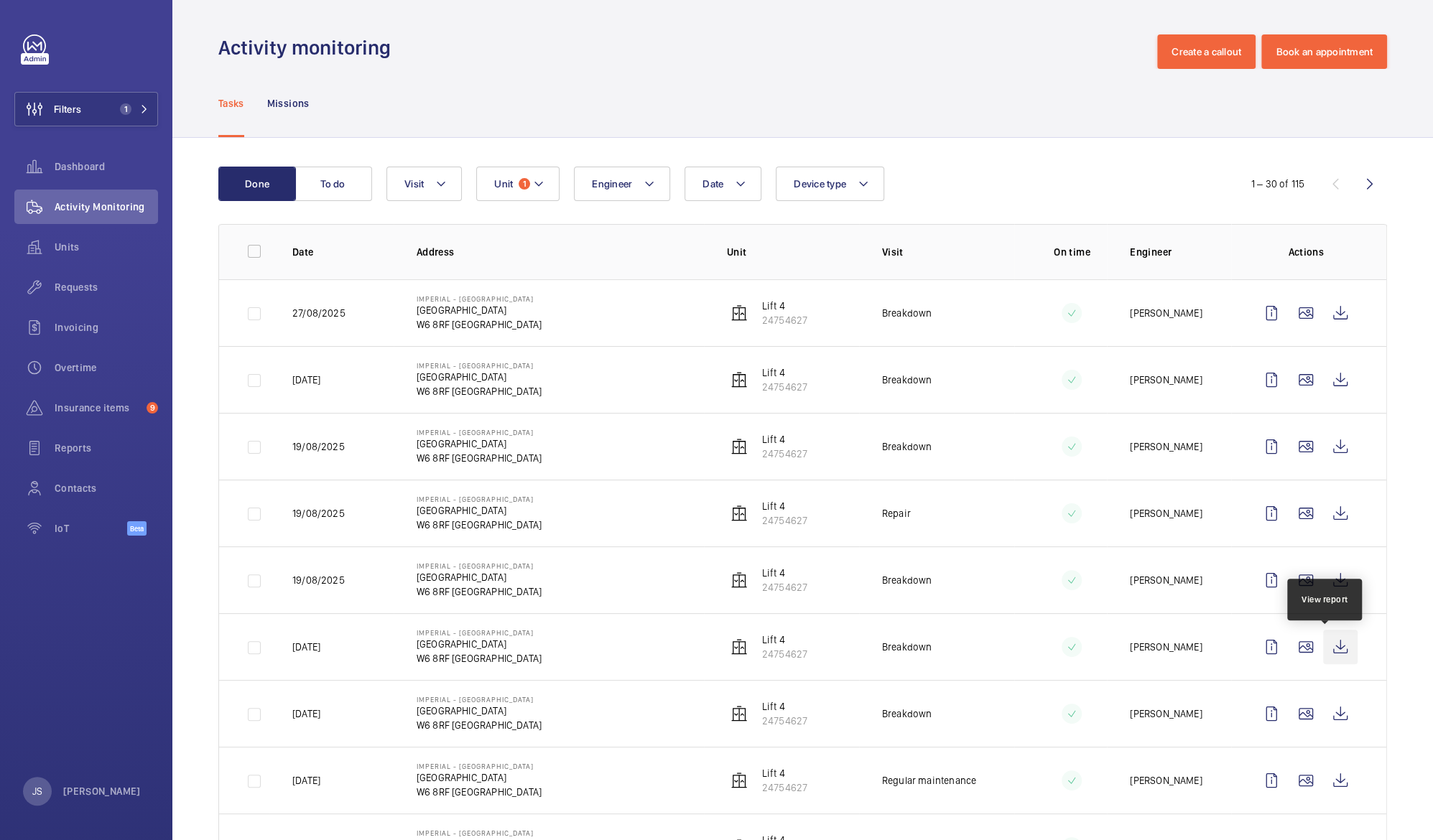
click at [1333, 644] on wm-front-icon-button at bounding box center [1340, 647] width 35 height 35
click at [93, 173] on span "Dashboard" at bounding box center [106, 167] width 104 height 14
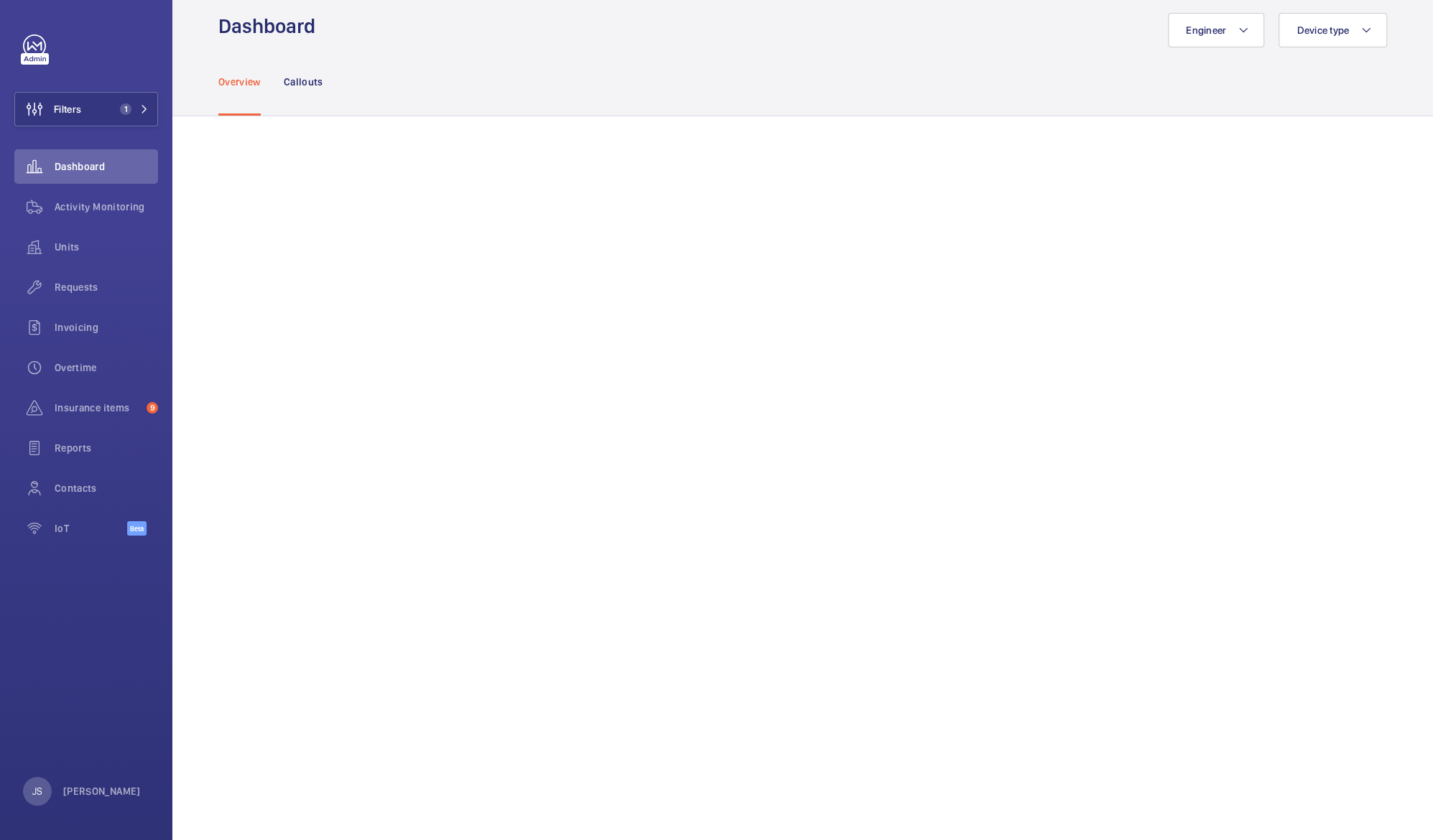
scroll to position [17, 0]
click at [298, 79] on p "Callouts" at bounding box center [303, 86] width 40 height 14
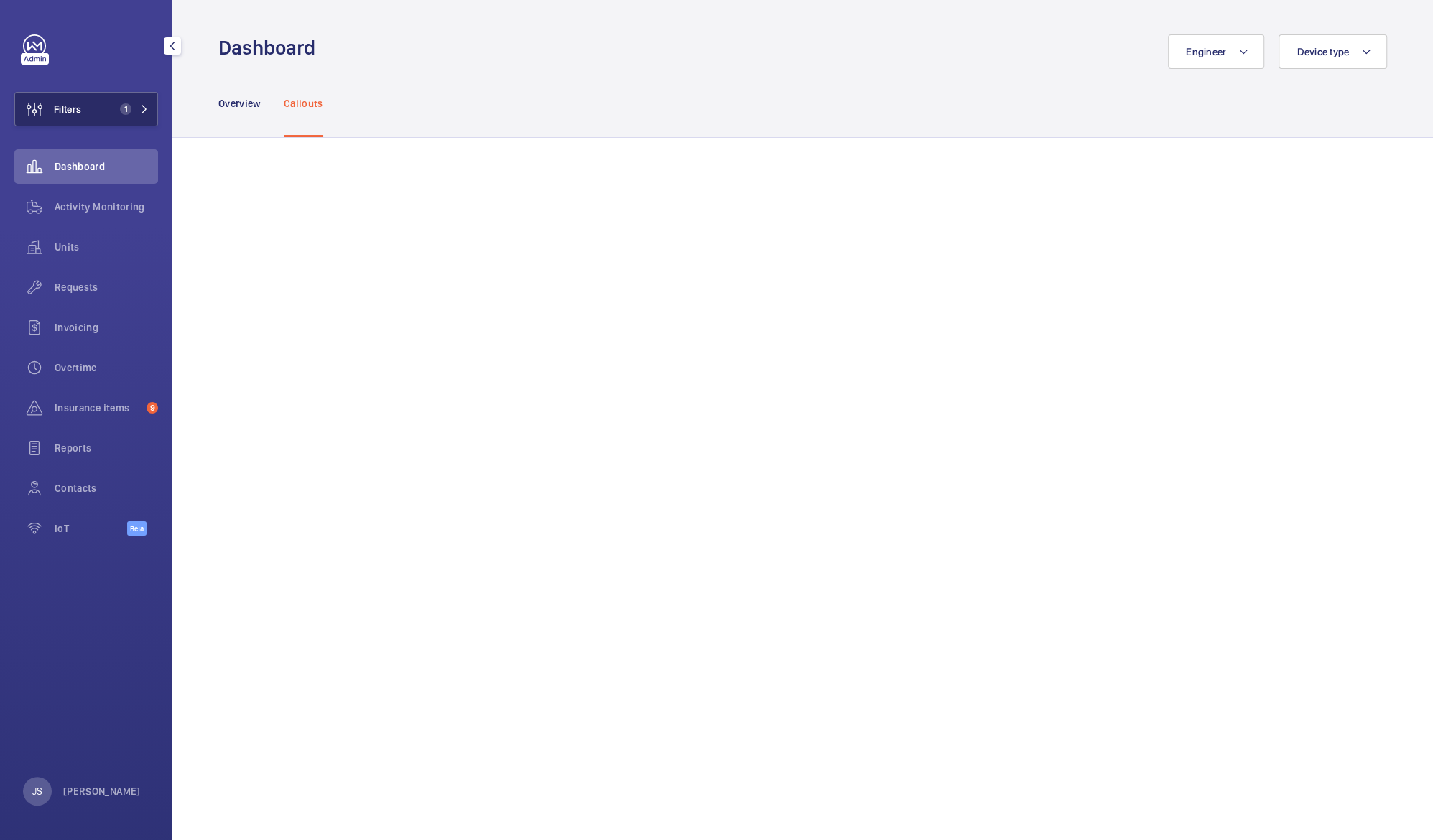
click at [83, 112] on button "Filters 1" at bounding box center [86, 109] width 144 height 35
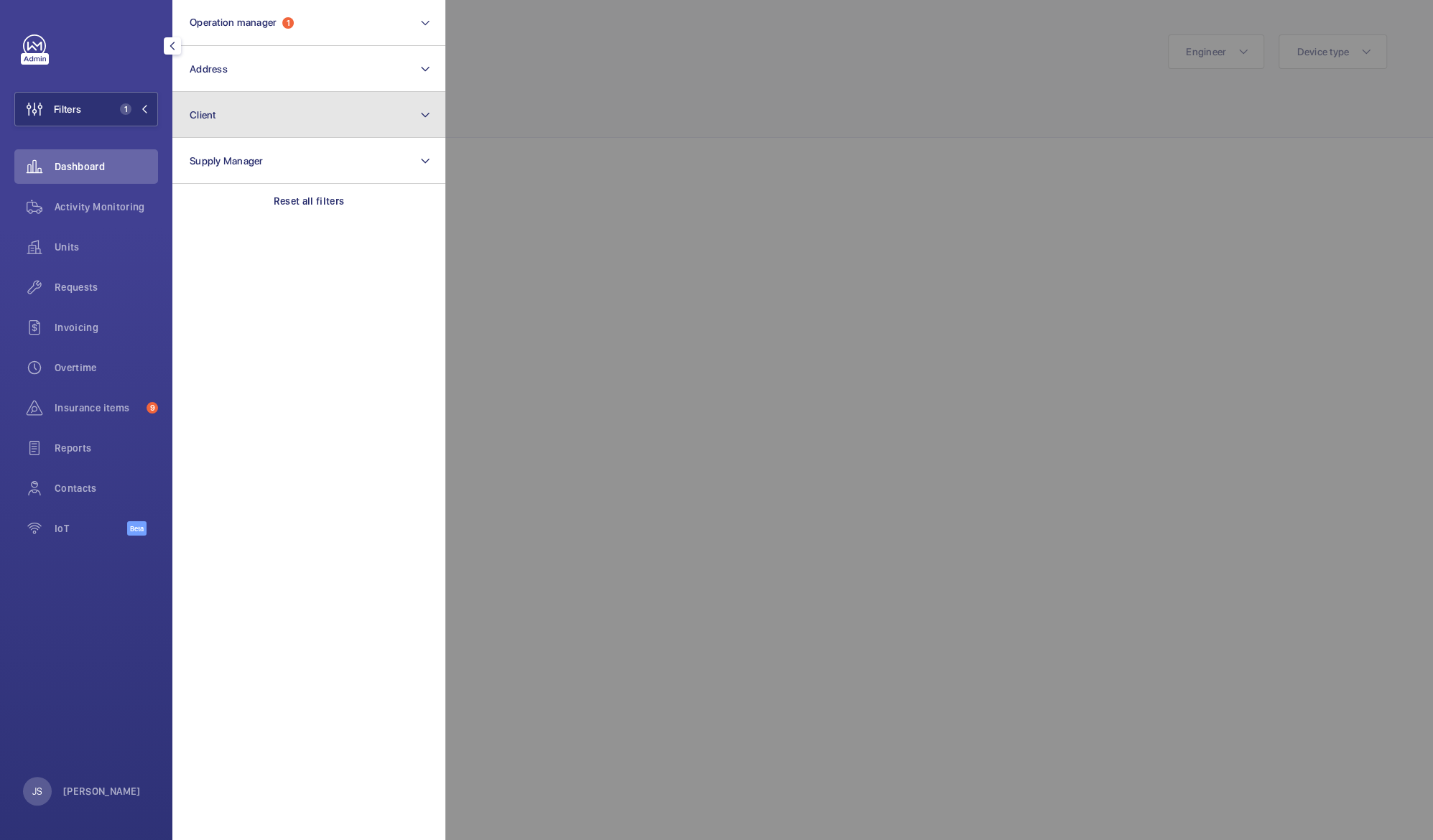
click at [201, 118] on span "Client" at bounding box center [203, 114] width 27 height 12
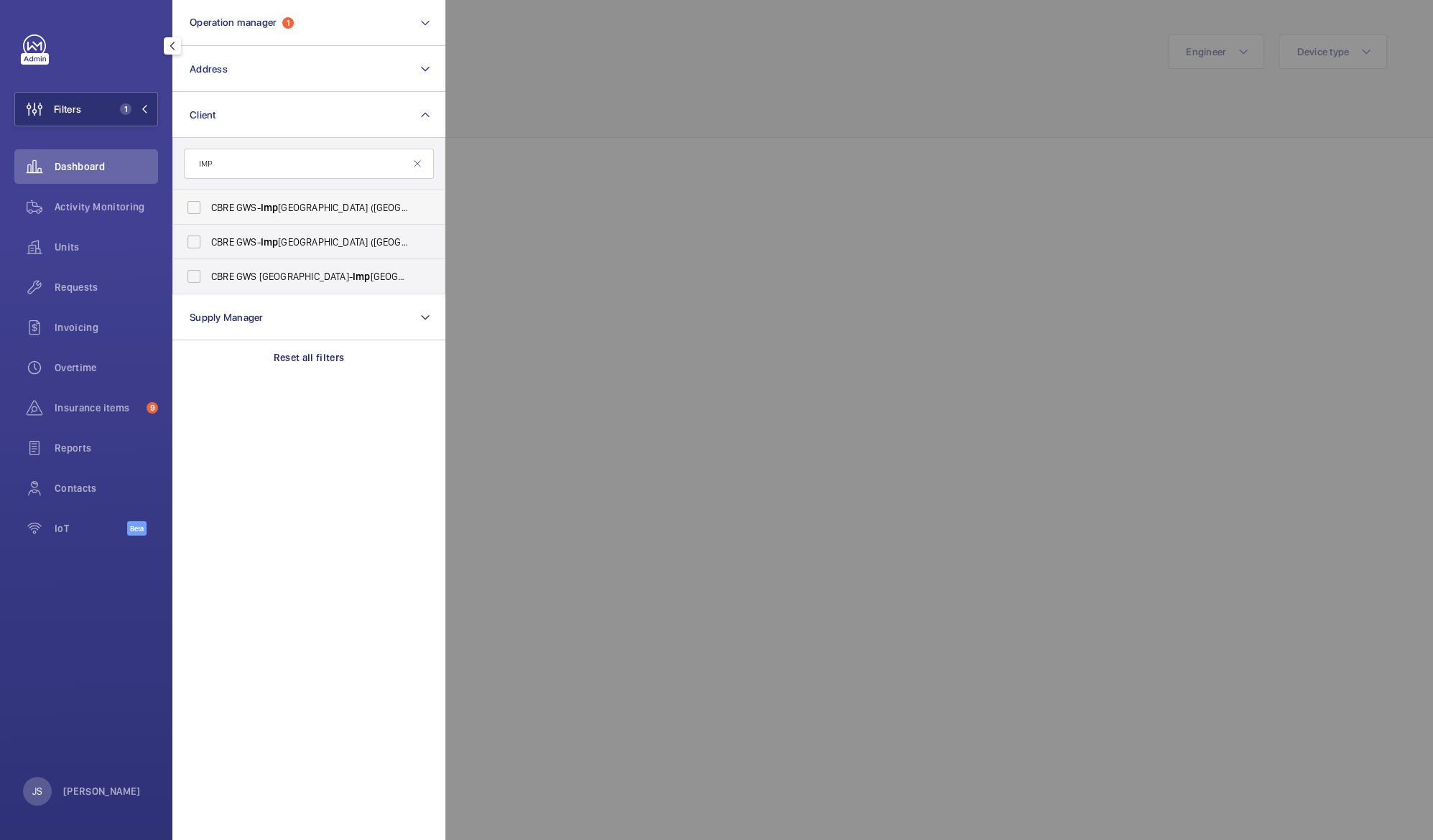
type input "IMP"
click at [198, 206] on label "CBRE GWS- [GEOGRAPHIC_DATA] ([GEOGRAPHIC_DATA])" at bounding box center [298, 208] width 250 height 35
click at [198, 206] on input "CBRE GWS- [GEOGRAPHIC_DATA] ([GEOGRAPHIC_DATA])" at bounding box center [193, 208] width 28 height 28
checkbox input "true"
click at [532, 122] on div at bounding box center [1161, 420] width 1433 height 840
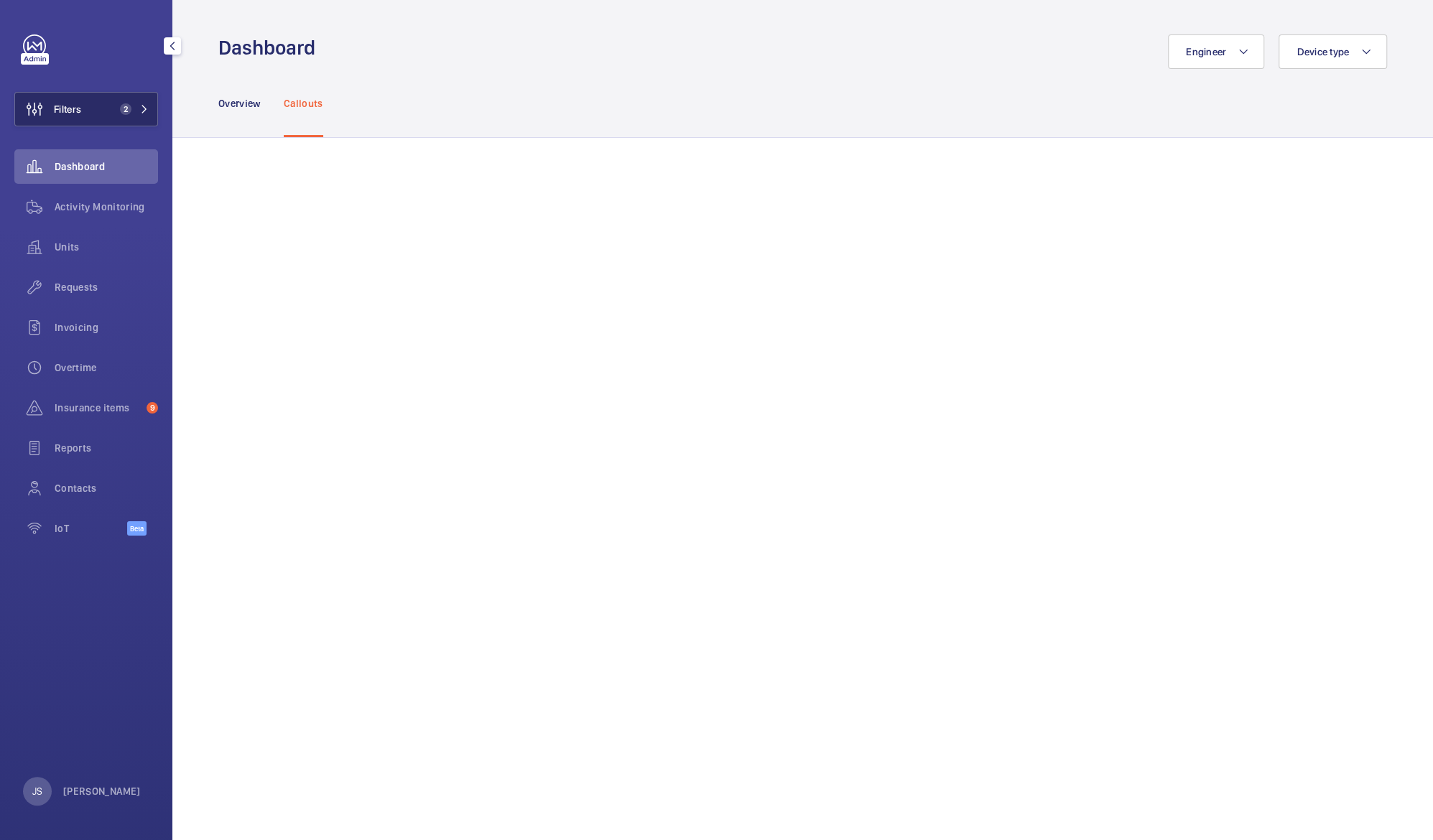
click at [97, 107] on button "Filters 2" at bounding box center [86, 109] width 144 height 35
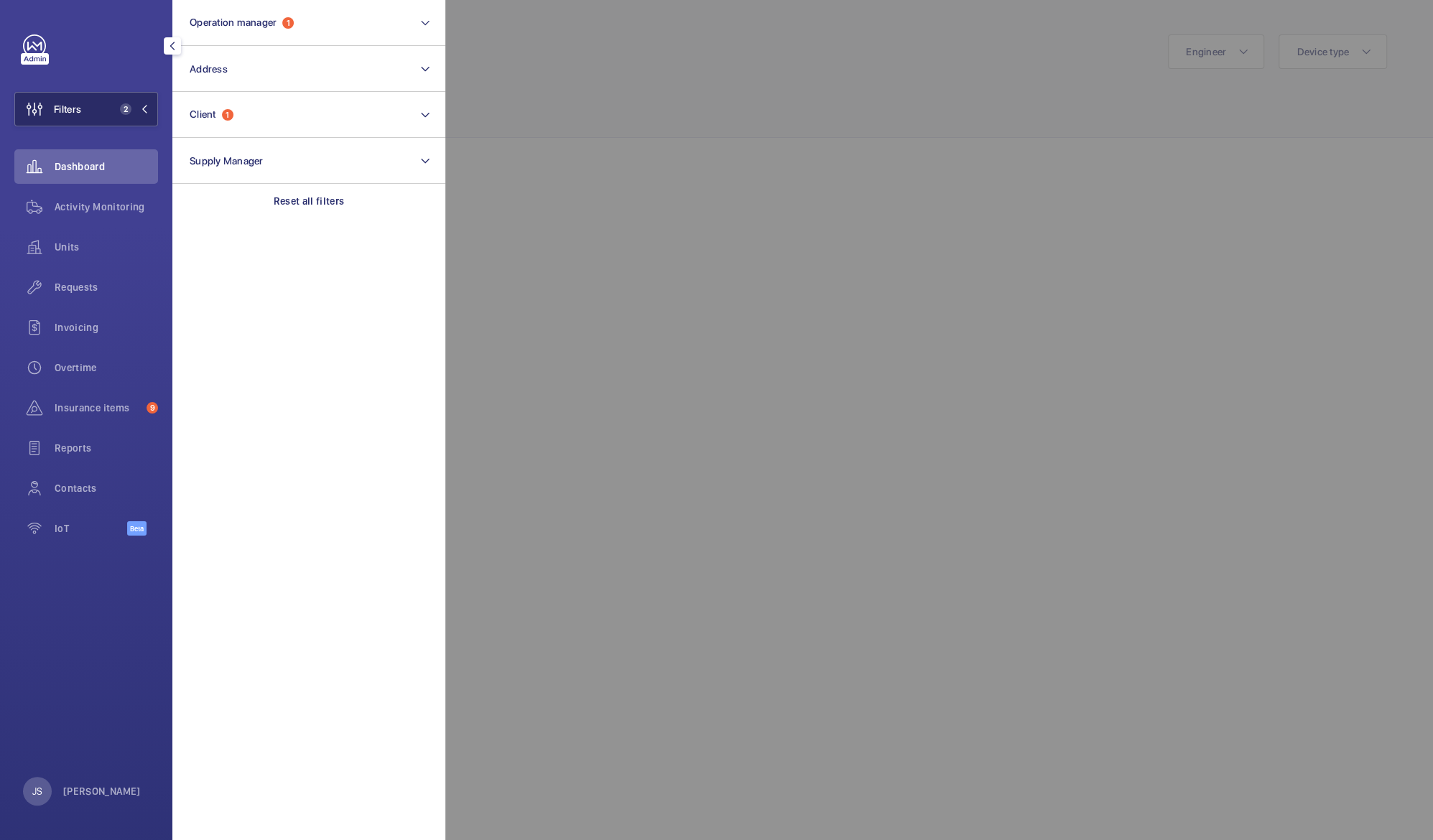
click at [97, 107] on button "Filters 2" at bounding box center [86, 109] width 144 height 35
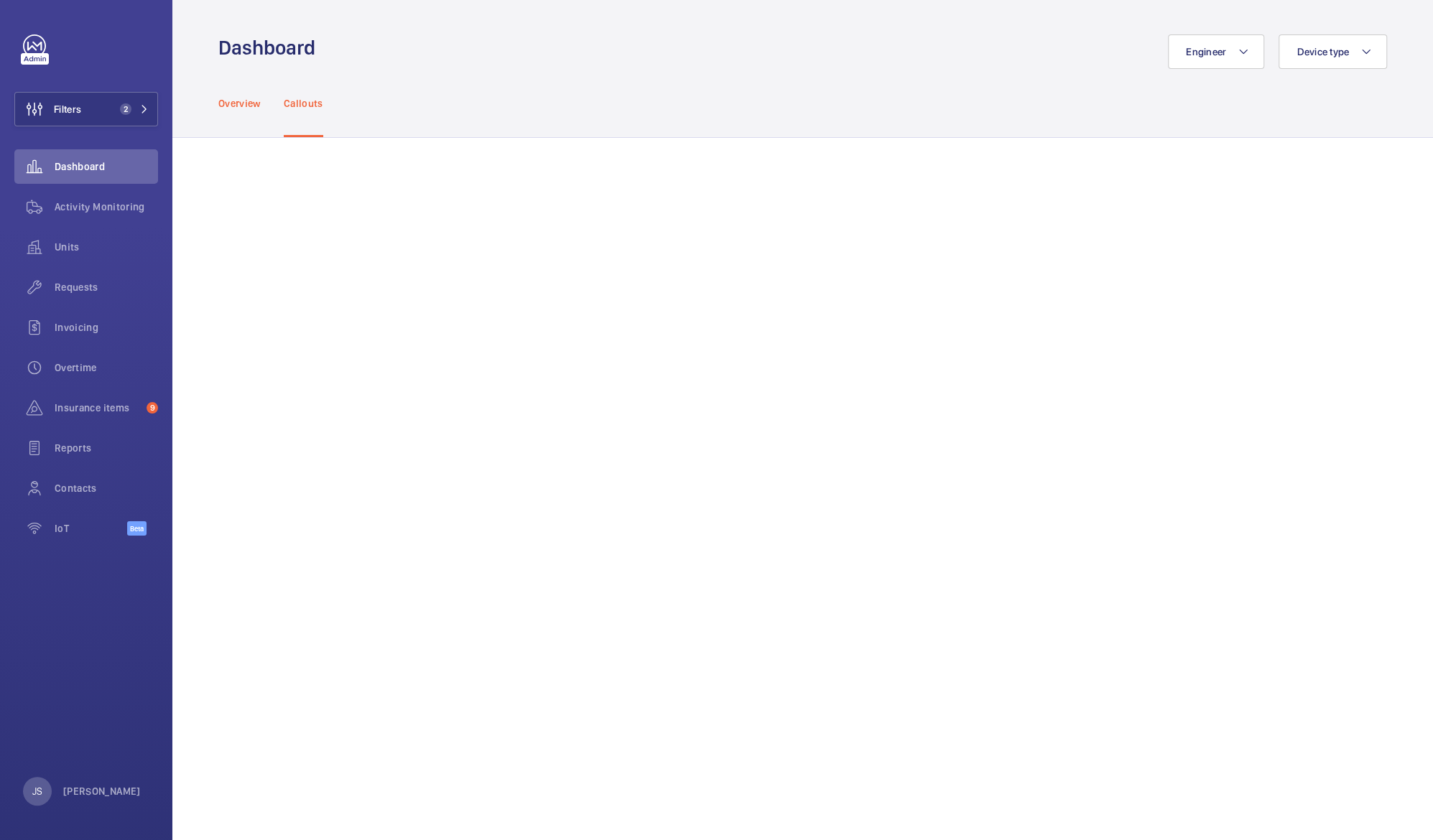
click at [231, 108] on p "Overview" at bounding box center [240, 103] width 43 height 14
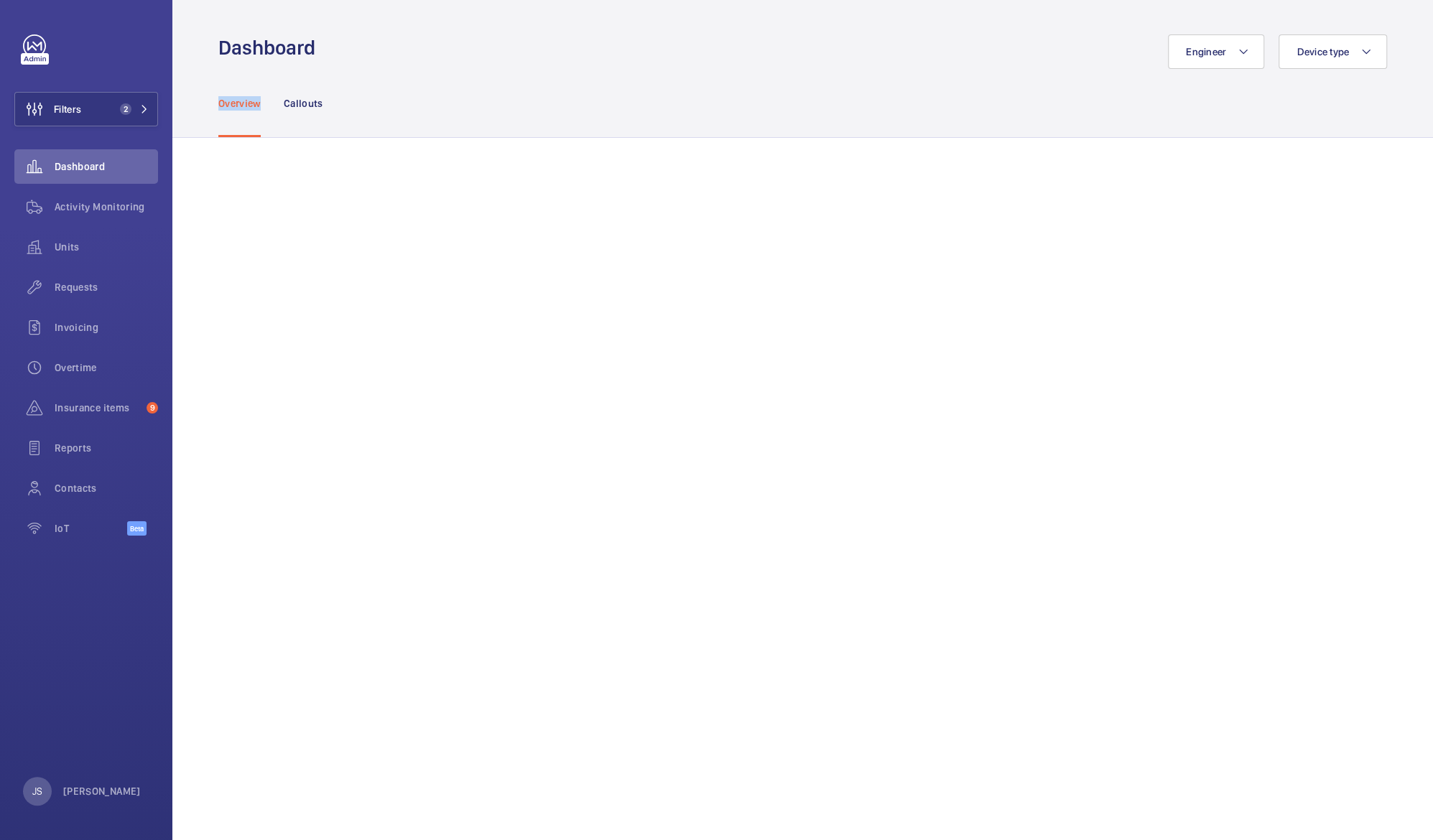
click at [231, 108] on p "Overview" at bounding box center [240, 103] width 43 height 14
click at [309, 106] on p "Callouts" at bounding box center [303, 103] width 40 height 14
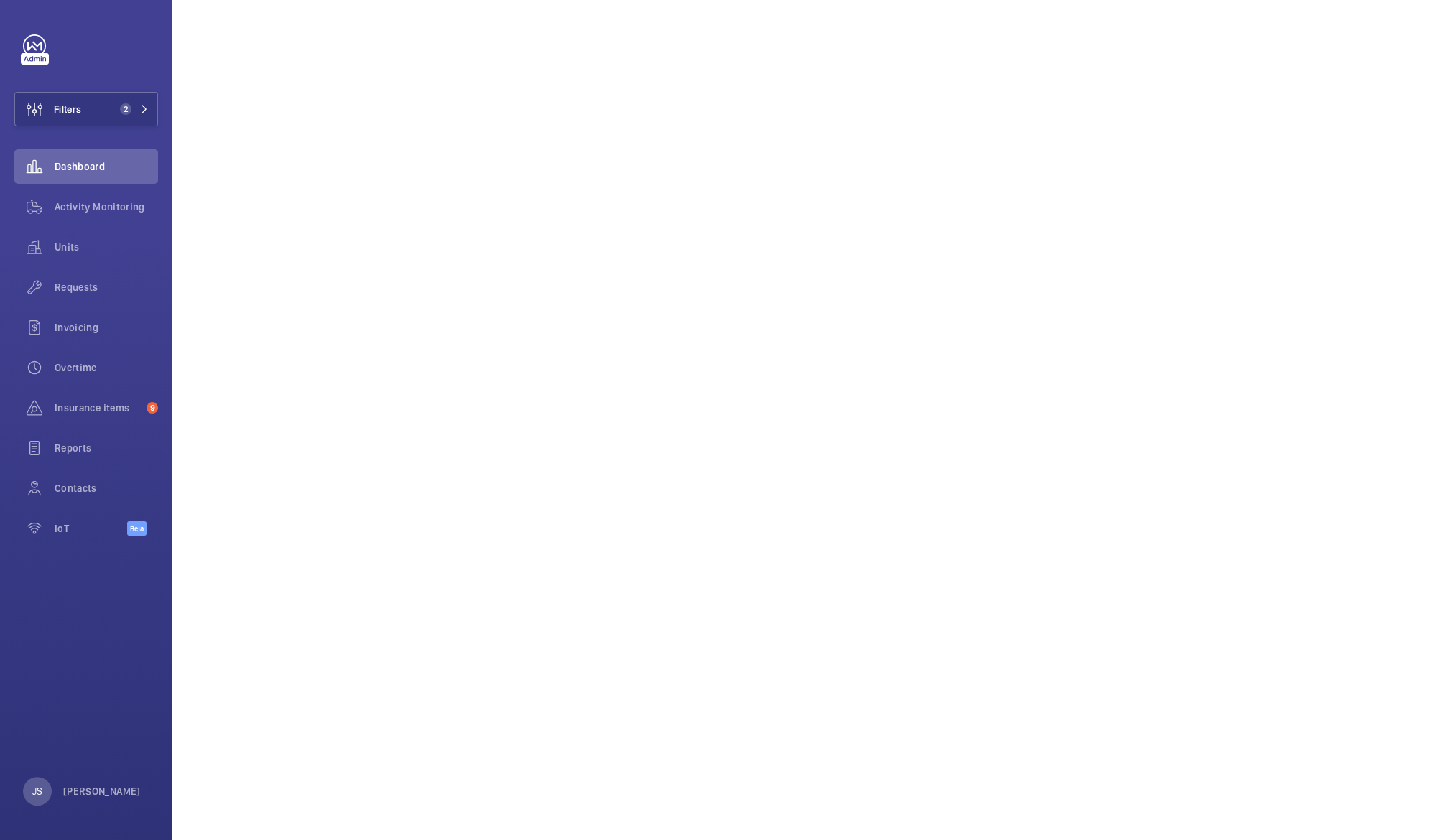
scroll to position [530, 0]
